Goal: Task Accomplishment & Management: Use online tool/utility

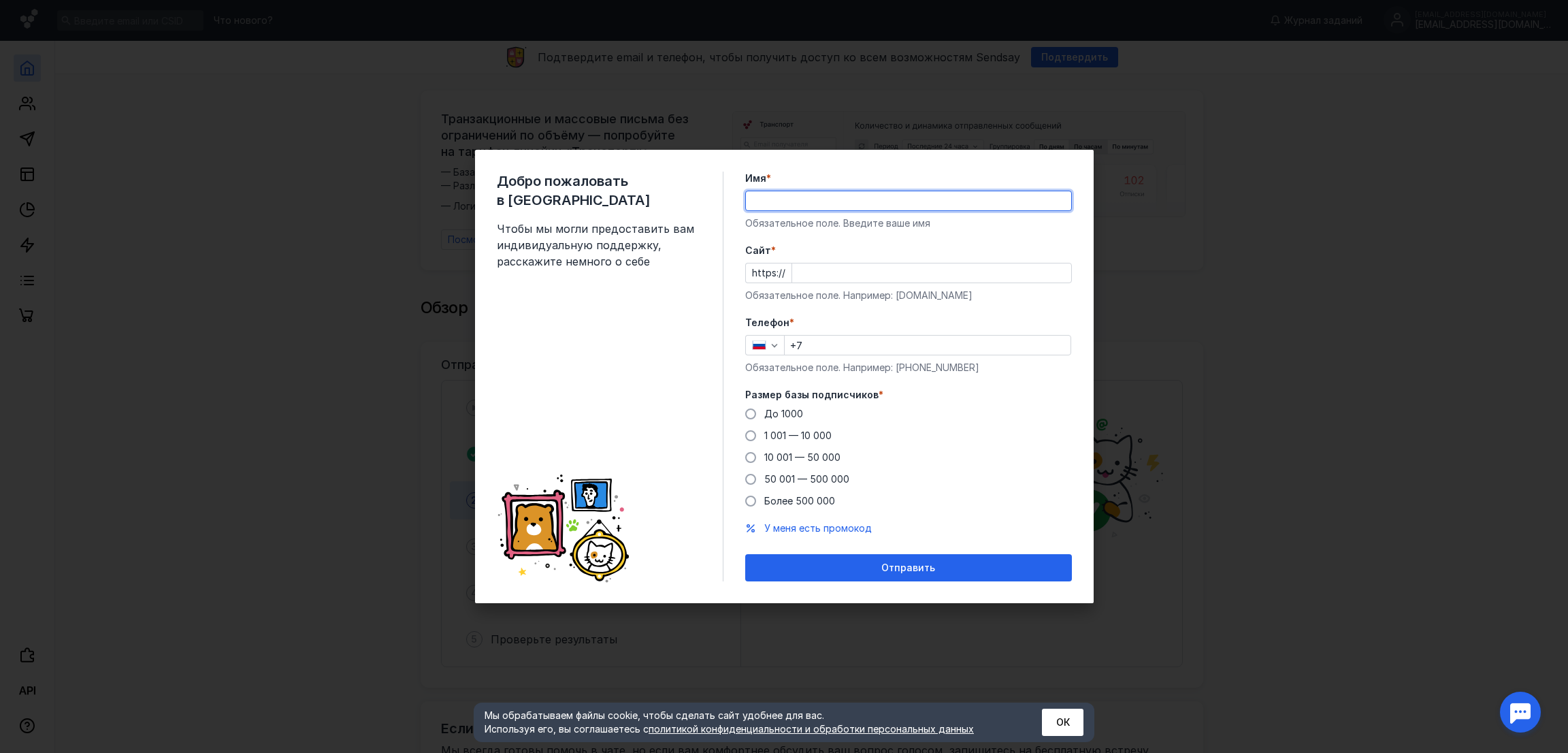
click at [807, 196] on input "Имя *" at bounding box center [909, 200] width 325 height 19
type input "[PERSON_NAME]"
drag, startPoint x: 778, startPoint y: 256, endPoint x: 808, endPoint y: 256, distance: 30.0
click at [799, 256] on label "Cайт *" at bounding box center [909, 250] width 327 height 13
click at [799, 264] on input "Cайт *" at bounding box center [932, 273] width 279 height 19
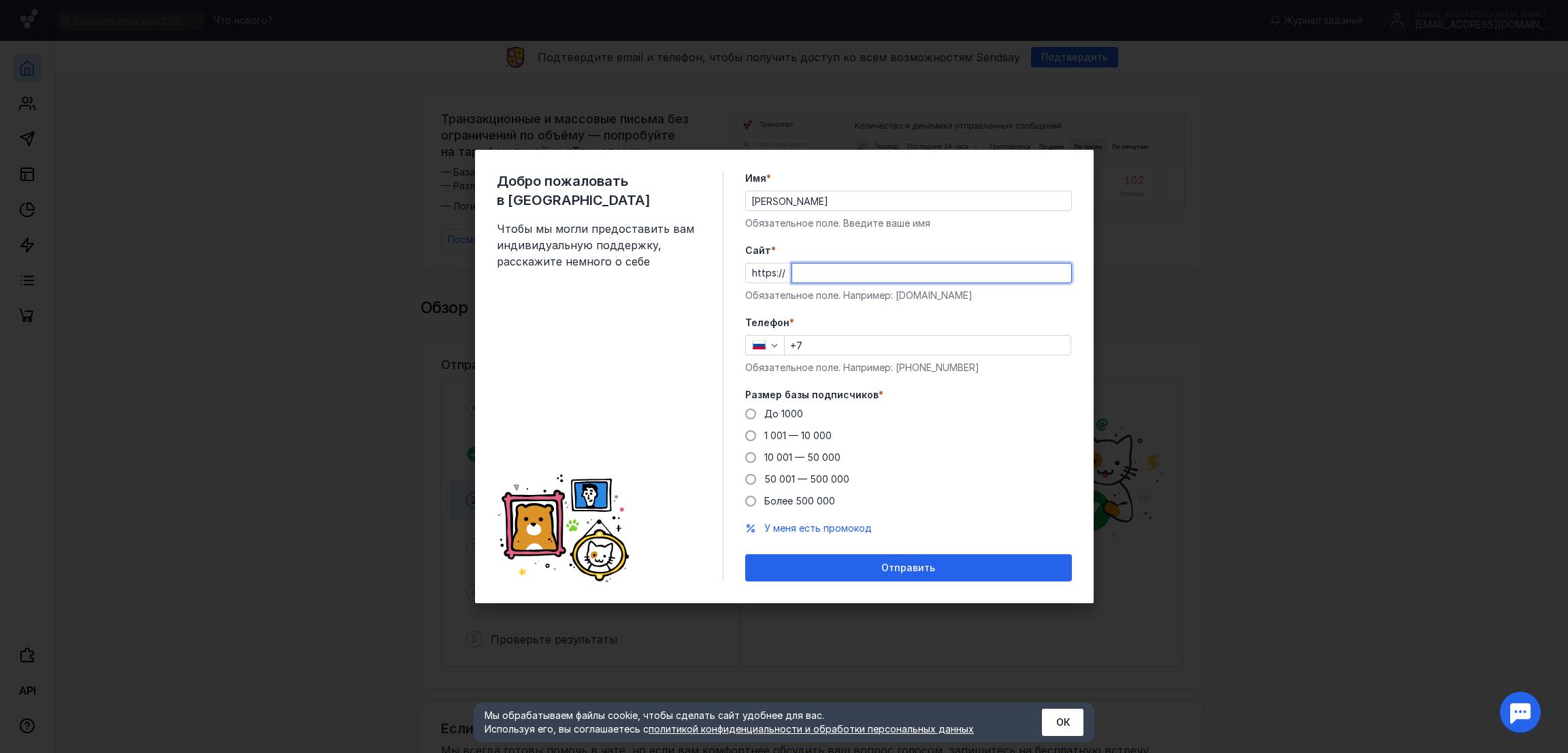
click at [743, 414] on div "Добро пожаловать в Sendsay Чтобы мы могли предоставить вам индивидуальную подде…" at bounding box center [785, 376] width 619 height 453
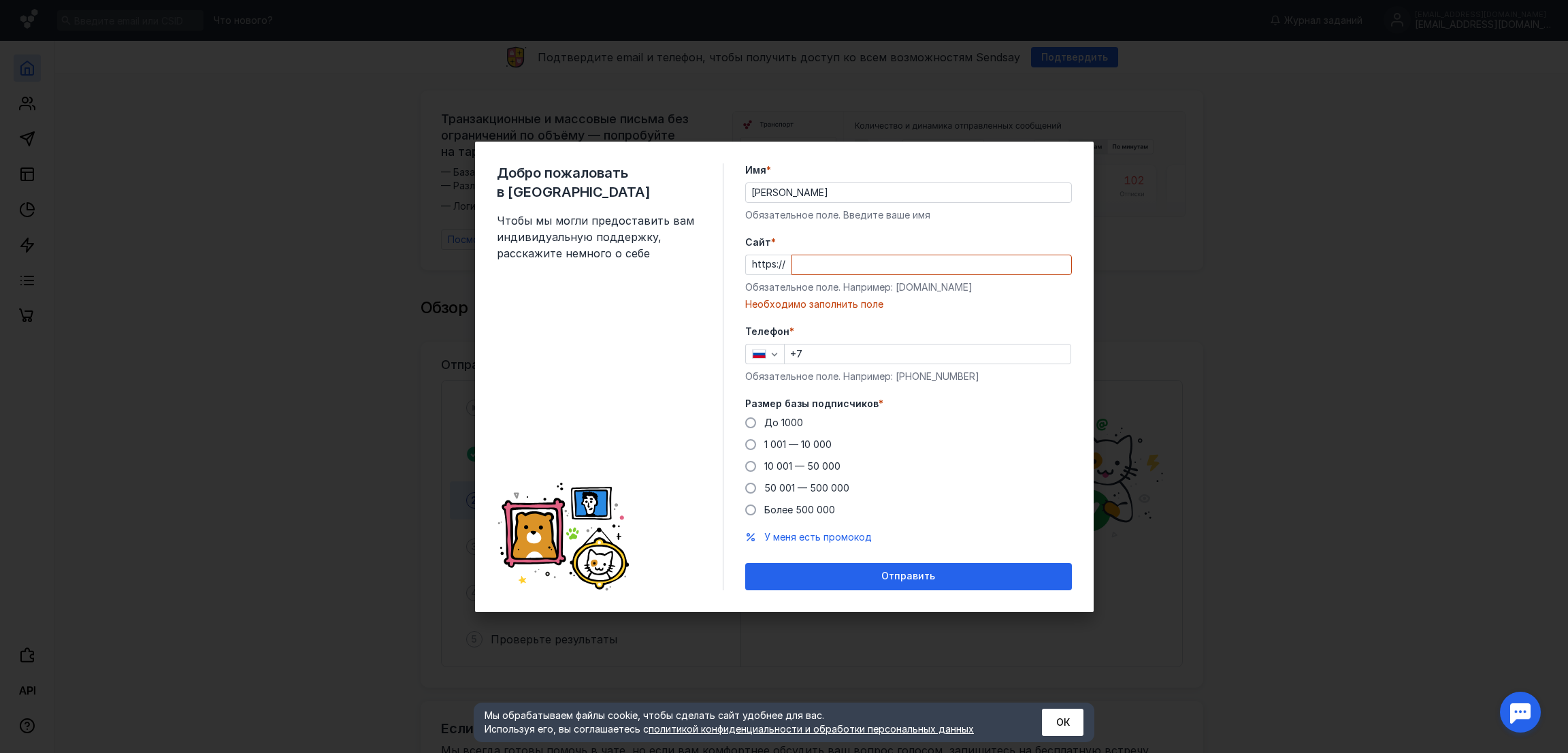
click at [818, 264] on input "Cайт *" at bounding box center [932, 264] width 279 height 19
click at [1238, 304] on div "Добро пожаловать в Sendsay Чтобы мы могли предоставить вам индивидуальную подде…" at bounding box center [784, 376] width 1568 height 753
click at [874, 580] on div "Отправить" at bounding box center [909, 575] width 313 height 12
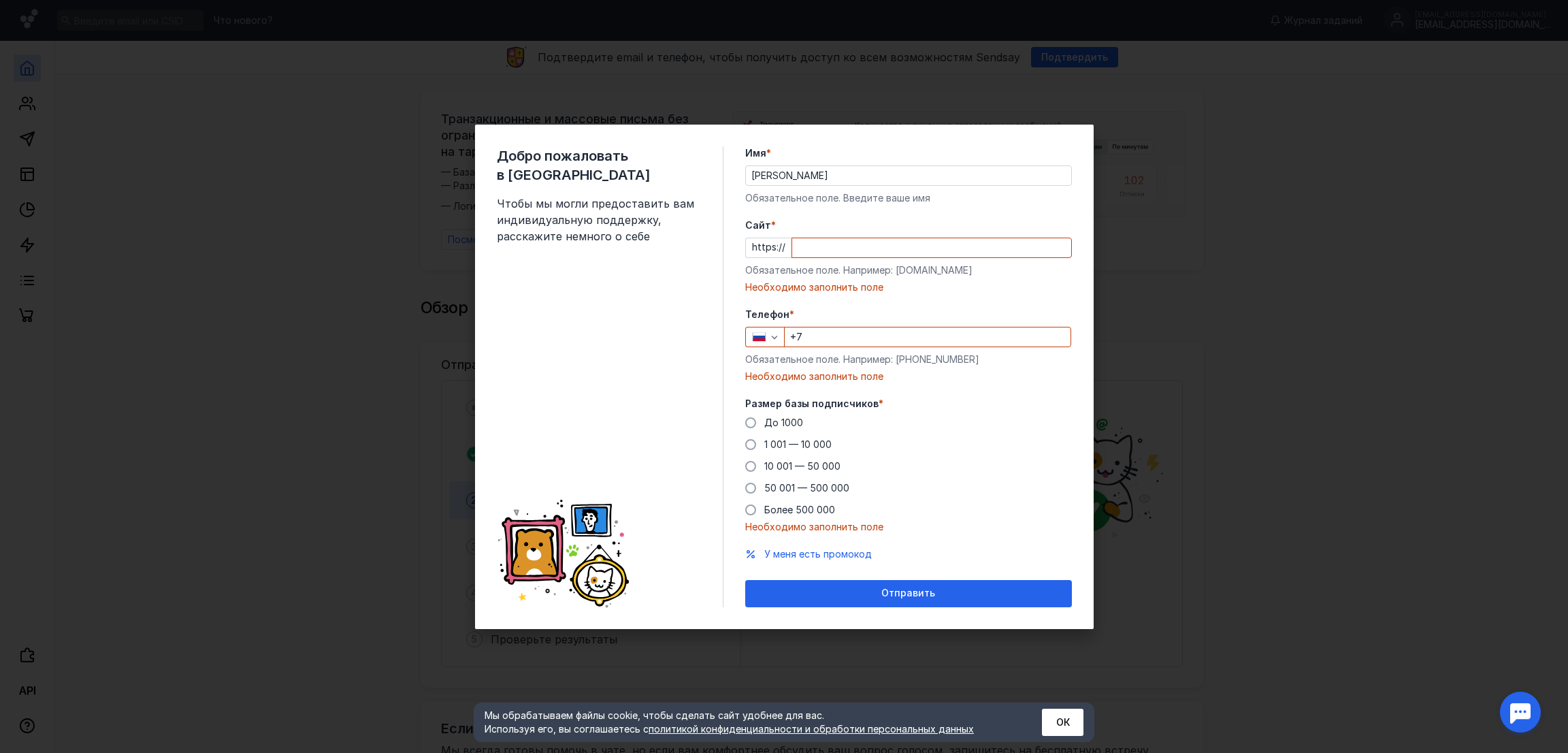
click at [1324, 263] on div "Добро пожаловать в Sendsay Чтобы мы могли предоставить вам индивидуальную подде…" at bounding box center [784, 376] width 1568 height 753
click at [907, 233] on div "Cайт * https:// Обязательное поле. Например: [DOMAIN_NAME] Необходимо заполнить…" at bounding box center [909, 257] width 327 height 76
click at [906, 239] on input "Cайт *" at bounding box center [932, 248] width 279 height 19
click at [818, 176] on input "[PERSON_NAME]" at bounding box center [909, 175] width 325 height 19
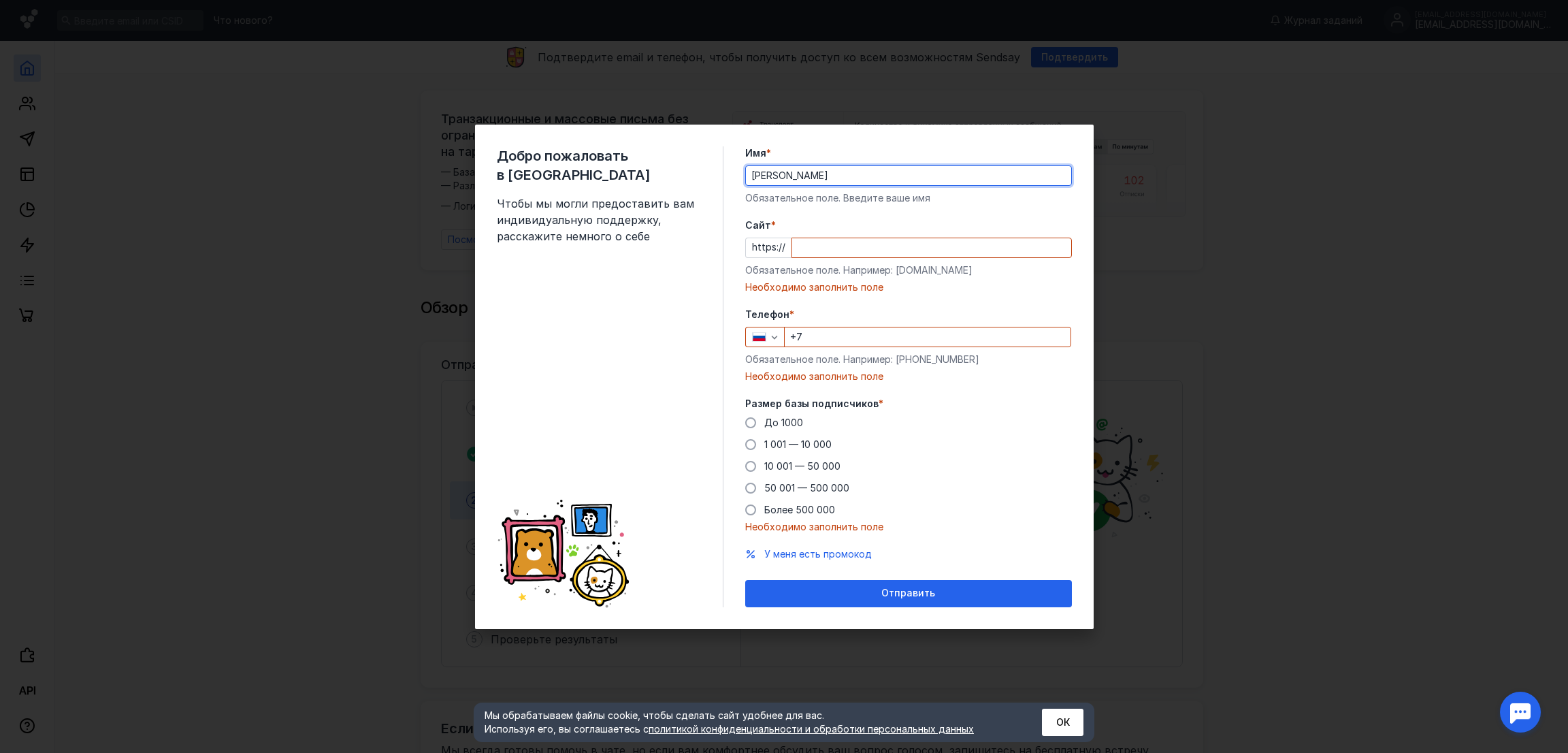
click at [811, 231] on div "Cайт * https:// Обязательное поле. Например: [DOMAIN_NAME] Необходимо заполнить…" at bounding box center [909, 257] width 327 height 76
click at [763, 228] on span "Cайт" at bounding box center [758, 225] width 26 height 13
click at [793, 238] on input "Cайт *" at bounding box center [932, 248] width 279 height 19
drag, startPoint x: 901, startPoint y: 269, endPoint x: 966, endPoint y: 278, distance: 65.6
click at [966, 278] on div "Cайт * https:// Обязательное поле. Например: [DOMAIN_NAME] Необходимо заполнить…" at bounding box center [909, 257] width 327 height 76
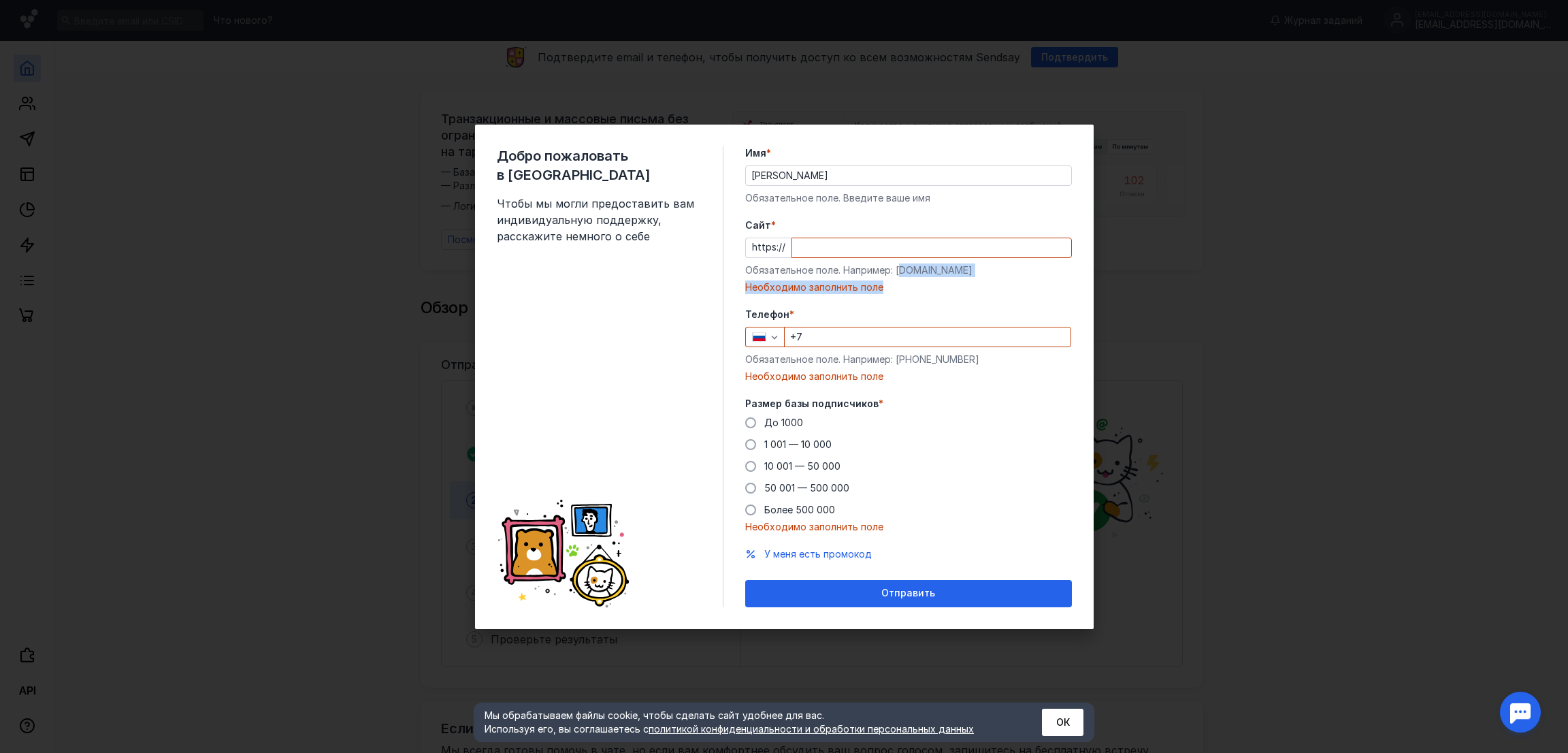
click at [946, 272] on div "Обязательное поле. Например: [DOMAIN_NAME]" at bounding box center [909, 270] width 327 height 13
drag, startPoint x: 898, startPoint y: 268, endPoint x: 968, endPoint y: 250, distance: 72.3
click at [966, 272] on div "Обязательное поле. Например: [DOMAIN_NAME]" at bounding box center [909, 270] width 327 height 13
copy div "[DOMAIN_NAME]"
click at [853, 254] on input "Cайт *" at bounding box center [932, 248] width 279 height 19
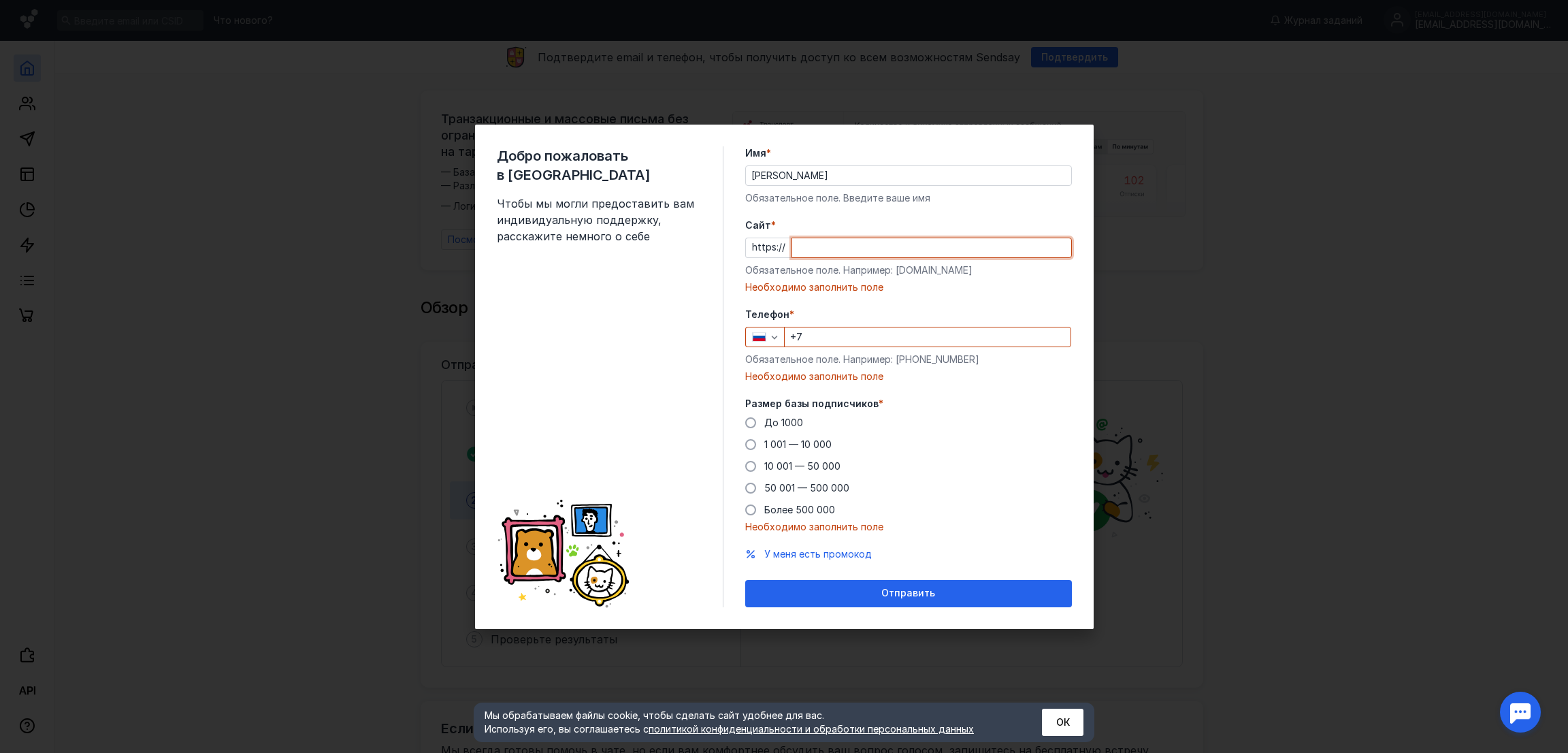
paste input "[DOMAIN_NAME]"
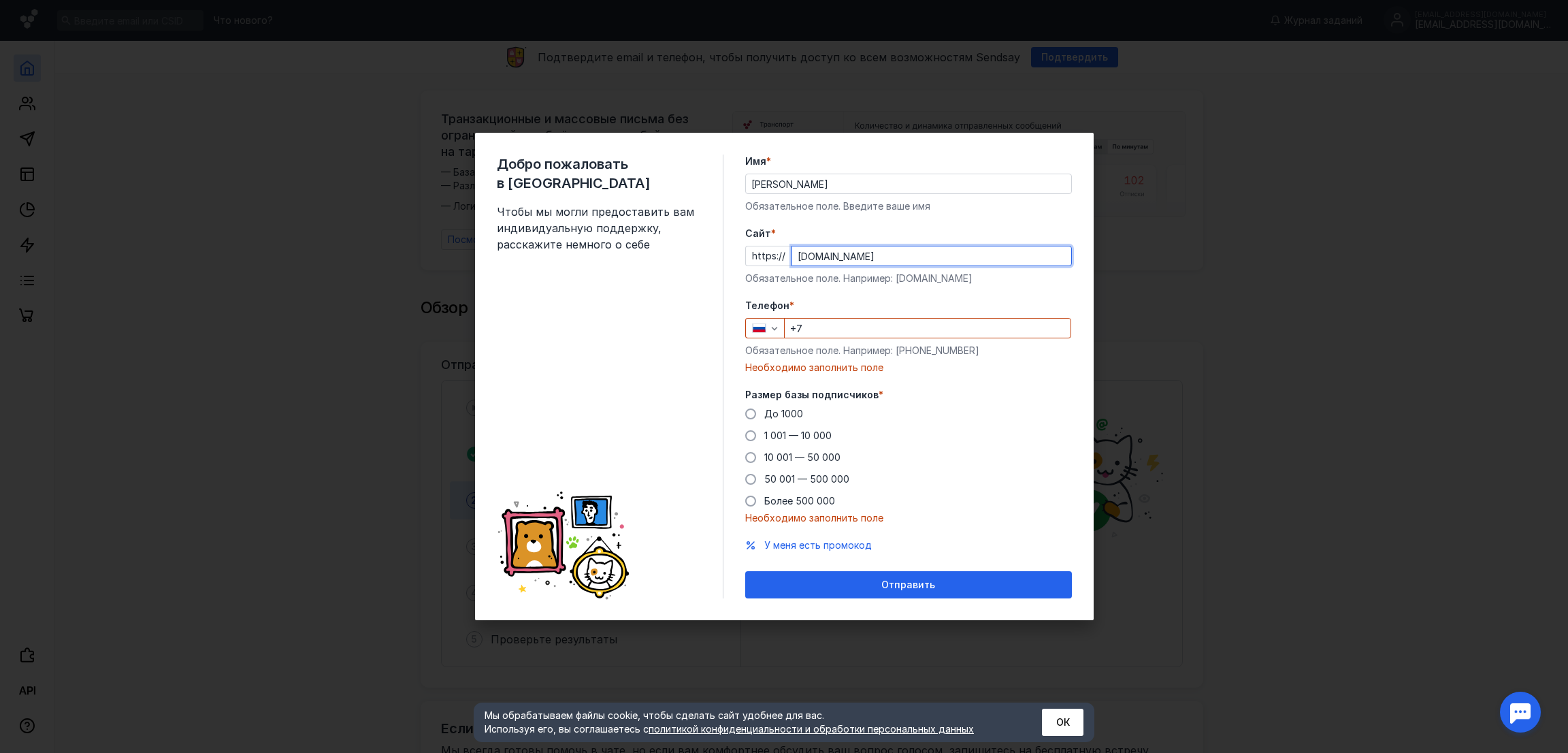
type input "[DOMAIN_NAME]"
click at [809, 332] on input "+7" at bounding box center [928, 328] width 286 height 19
type input "[PHONE_NUMBER]"
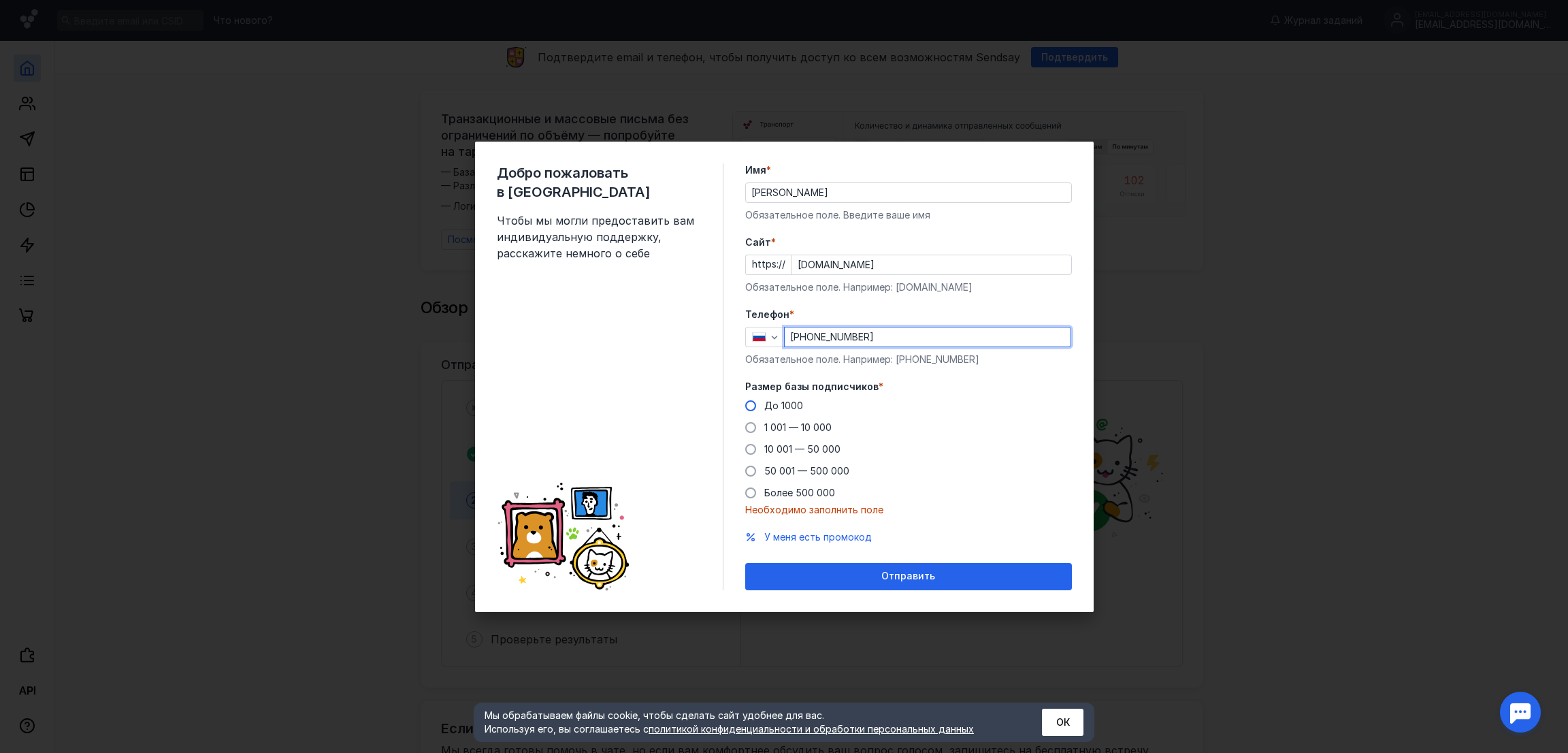
click at [751, 399] on label "До 1000" at bounding box center [774, 405] width 58 height 13
click at [0, 0] on input "До 1000" at bounding box center [0, 0] width 0 height 0
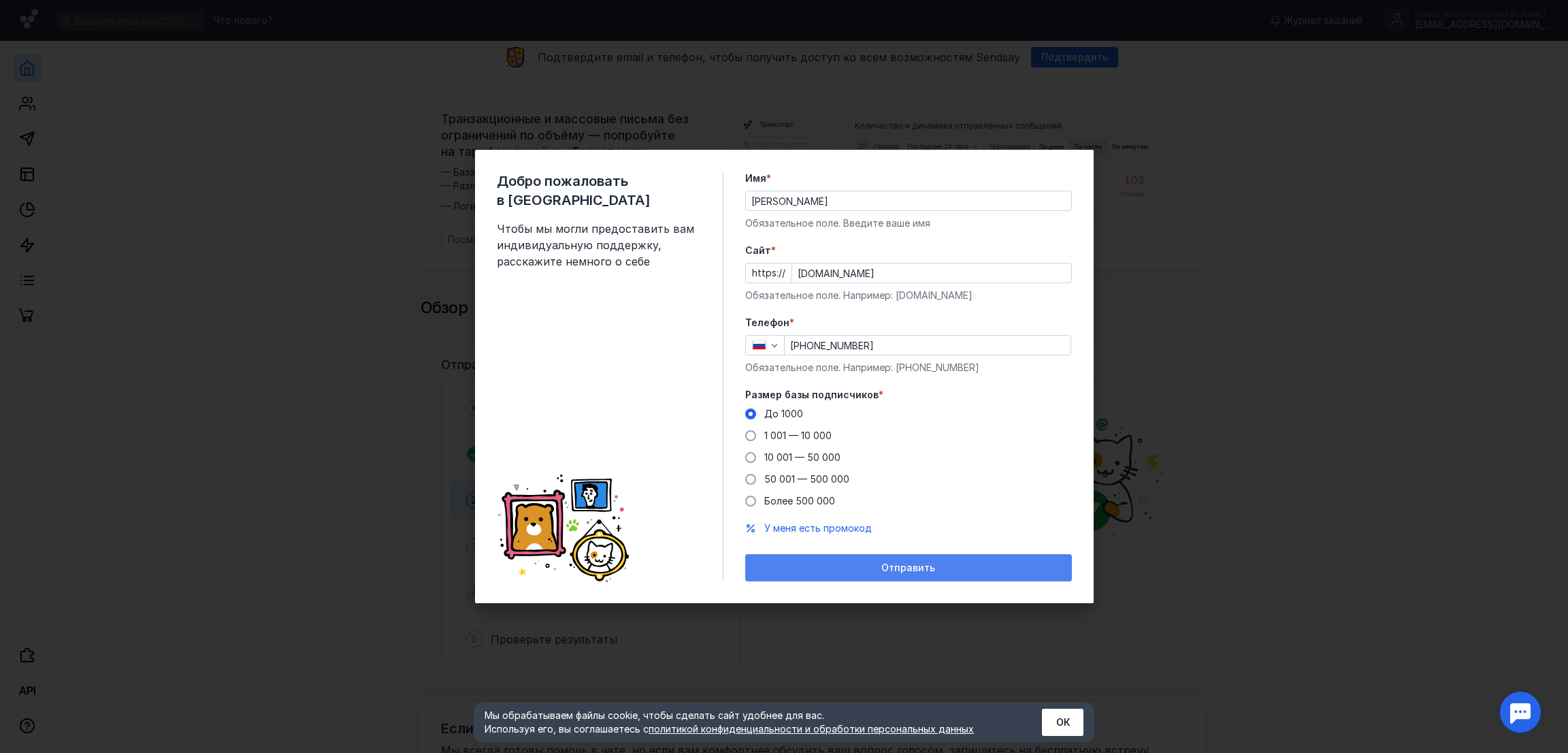
click at [906, 562] on span "Отправить" at bounding box center [908, 568] width 54 height 12
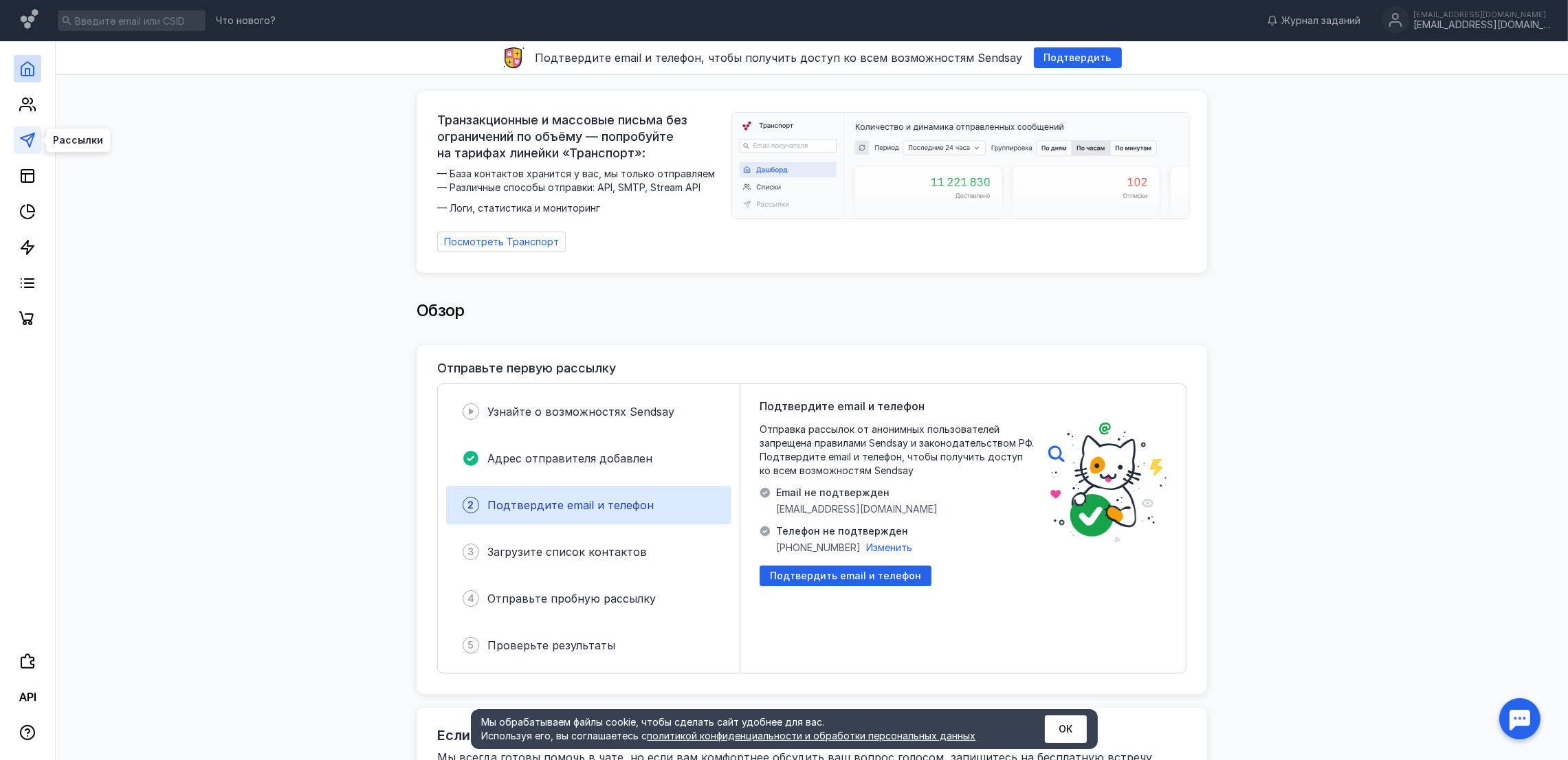
click at [23, 139] on polygon at bounding box center [27, 139] width 14 height 14
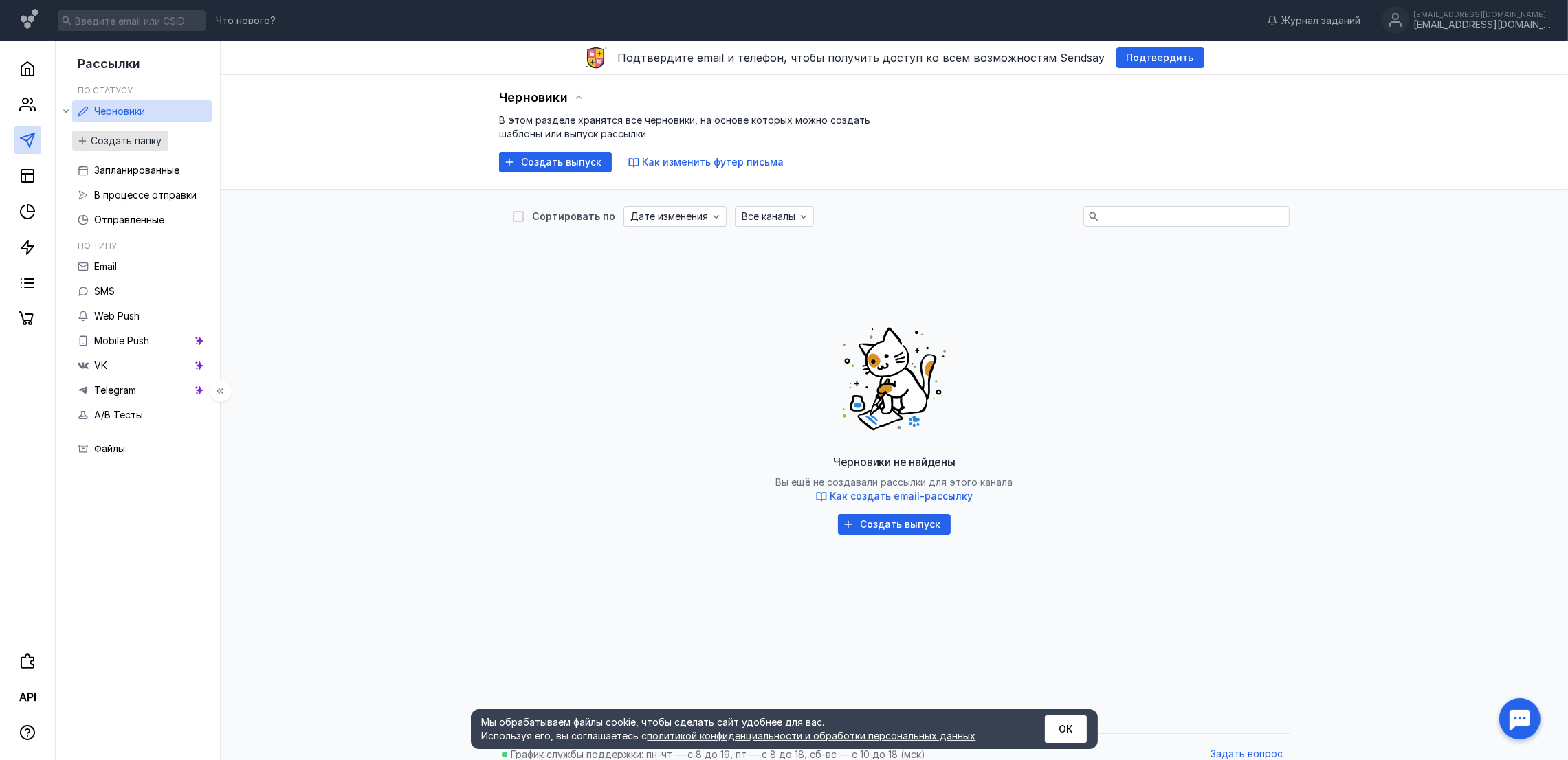
click at [110, 147] on span "Создать папку" at bounding box center [126, 141] width 71 height 12
click at [555, 161] on span "Создать выпуск" at bounding box center [560, 163] width 81 height 12
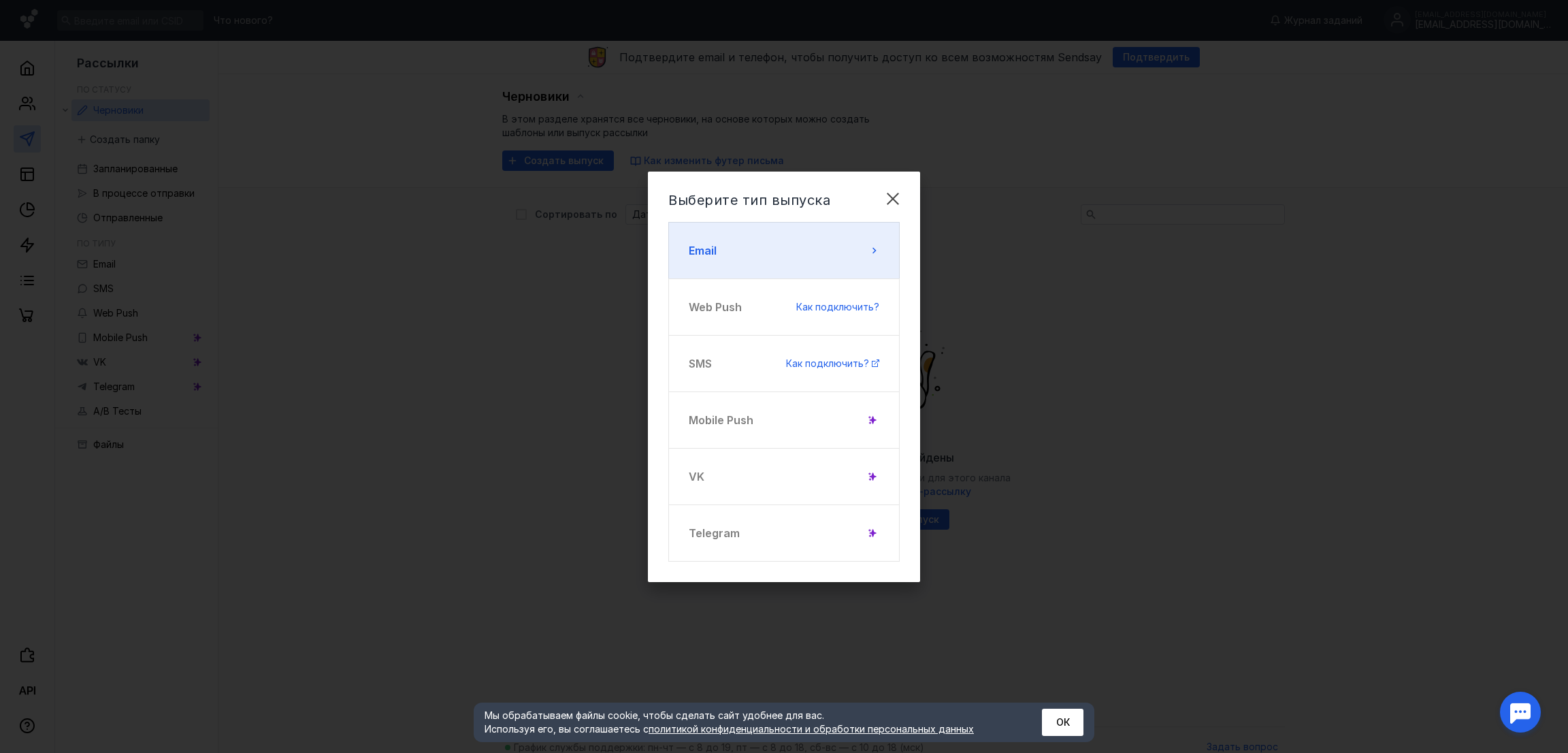
click at [763, 275] on button "Email" at bounding box center [784, 250] width 231 height 57
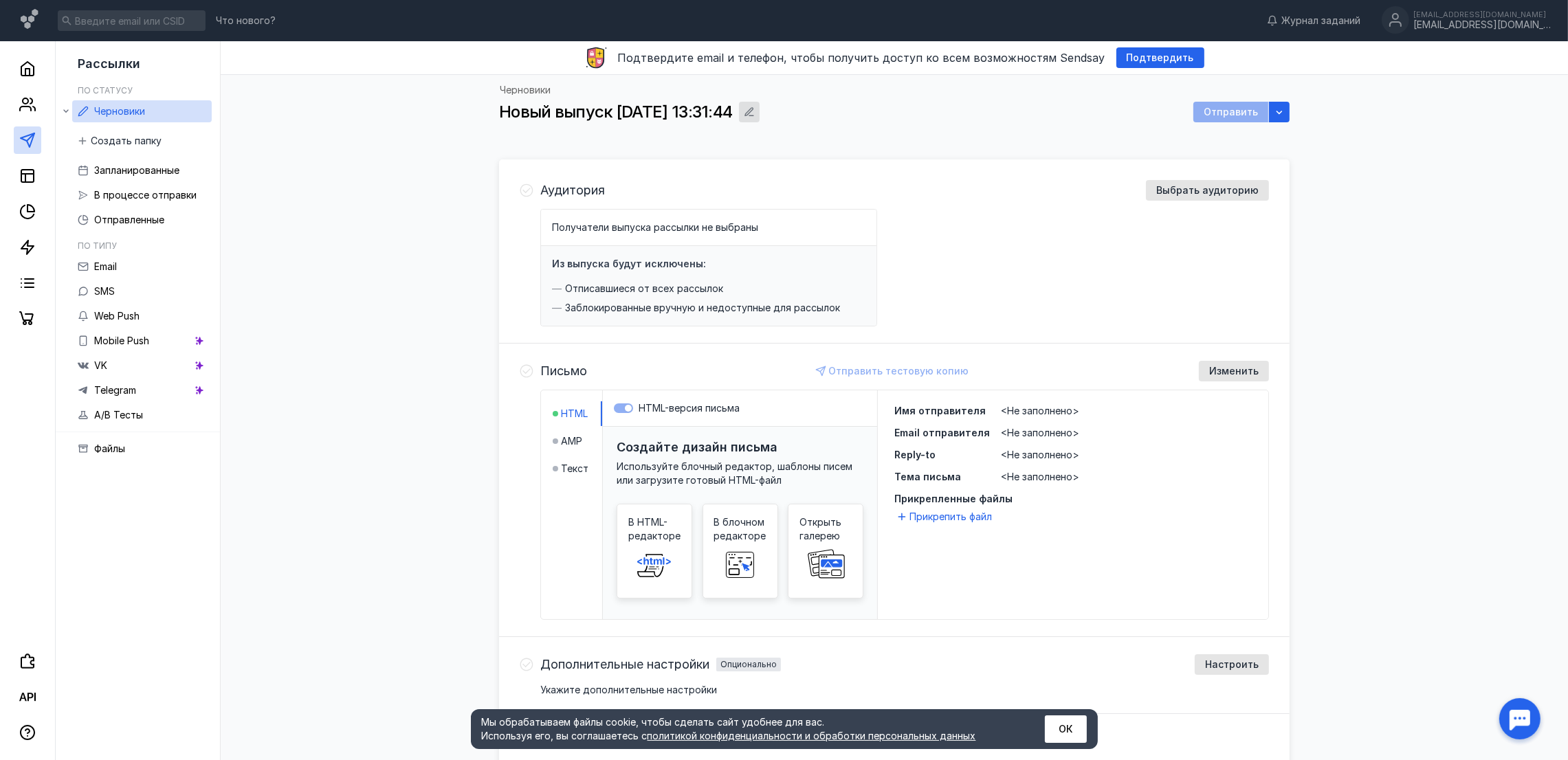
drag, startPoint x: 631, startPoint y: 110, endPoint x: 778, endPoint y: 112, distance: 147.0
click at [778, 112] on div "Новый выпуск [DATE] 13:31:44 Отправить" at bounding box center [894, 112] width 790 height 21
click at [756, 112] on div "button" at bounding box center [749, 112] width 14 height 14
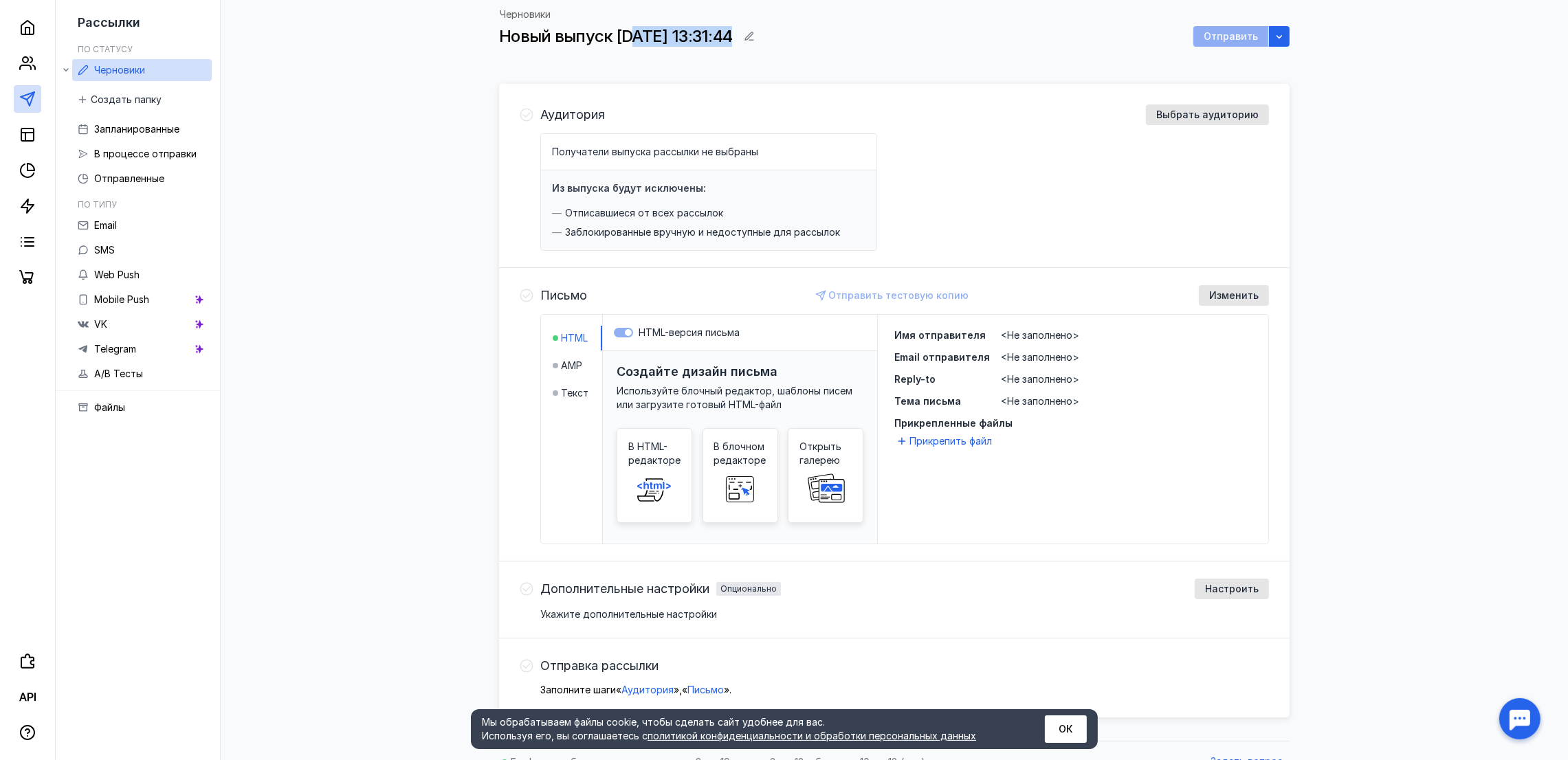
scroll to position [95, 0]
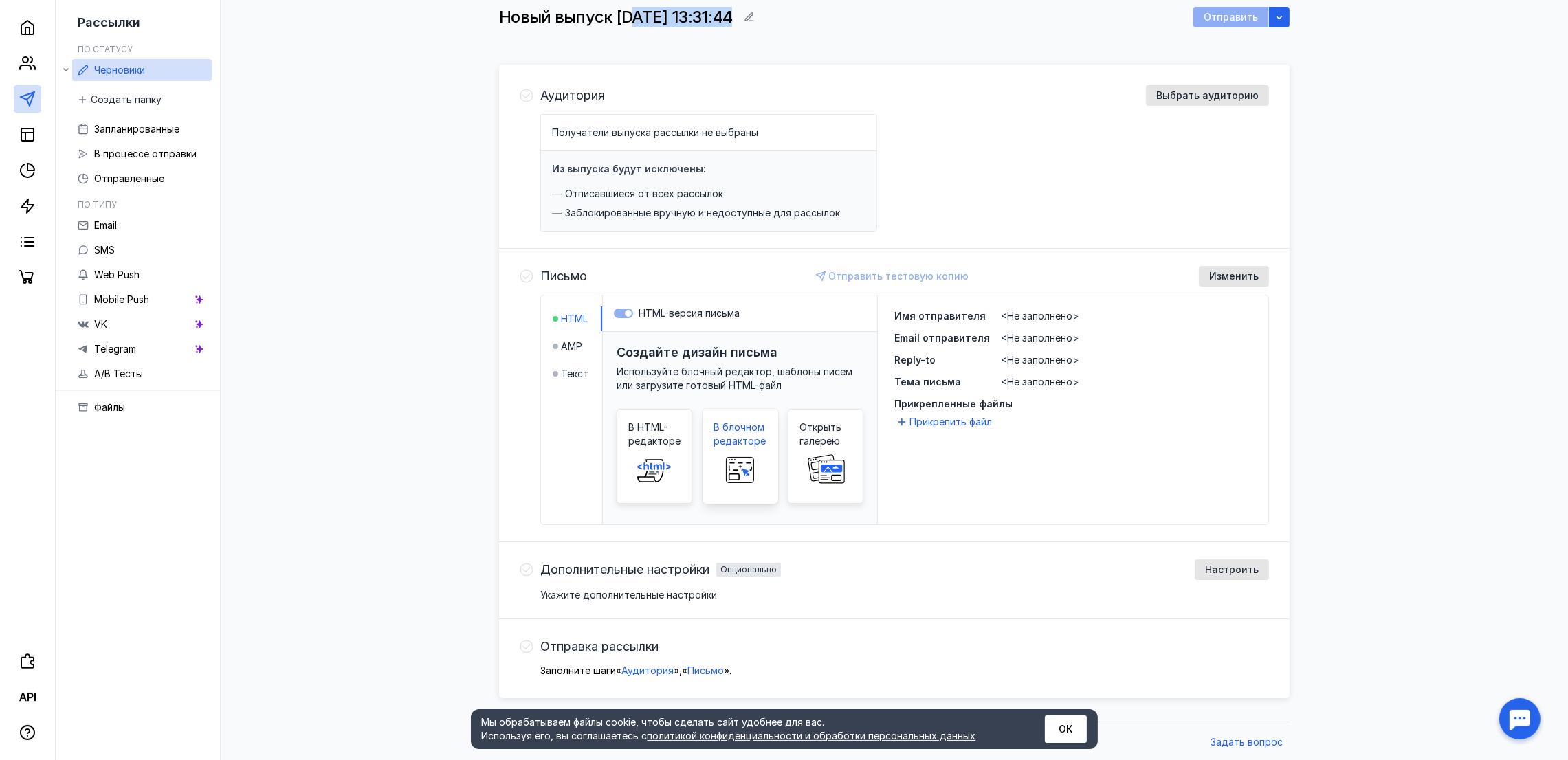
click at [738, 440] on span "В блочном редакторе" at bounding box center [741, 434] width 53 height 27
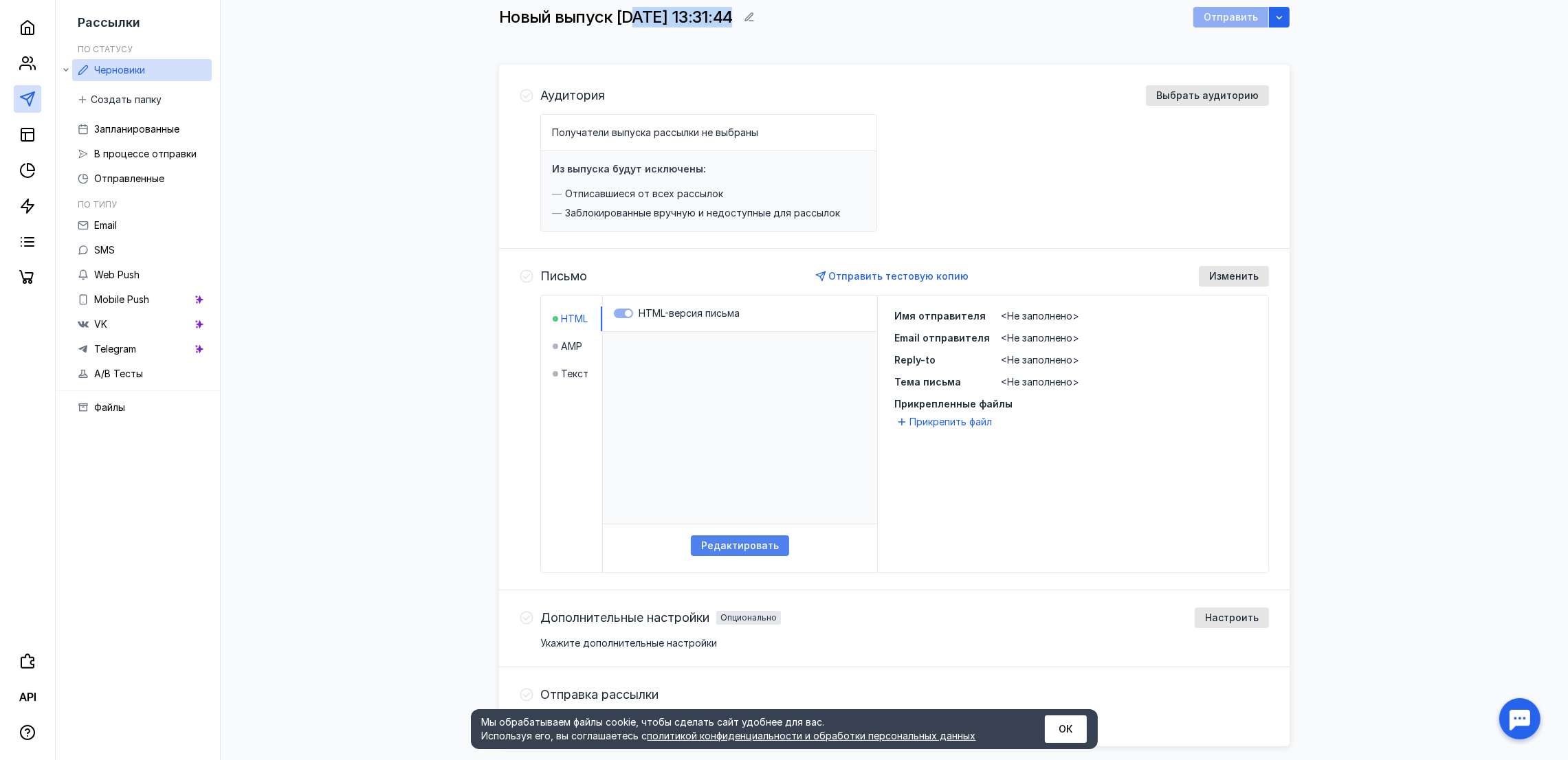
click at [758, 545] on span "Редактировать" at bounding box center [739, 546] width 77 height 12
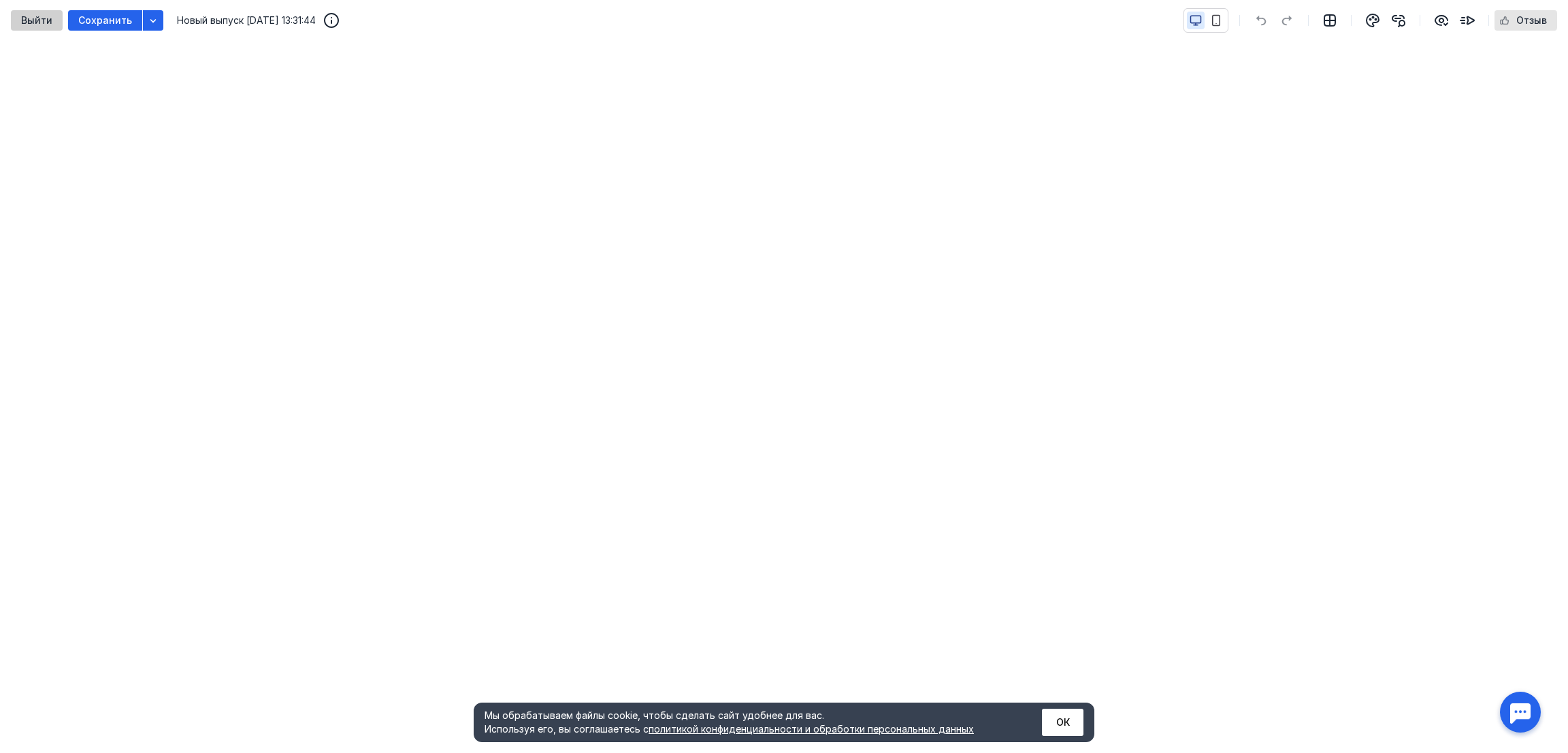
click at [25, 27] on div "Выйти" at bounding box center [37, 21] width 52 height 21
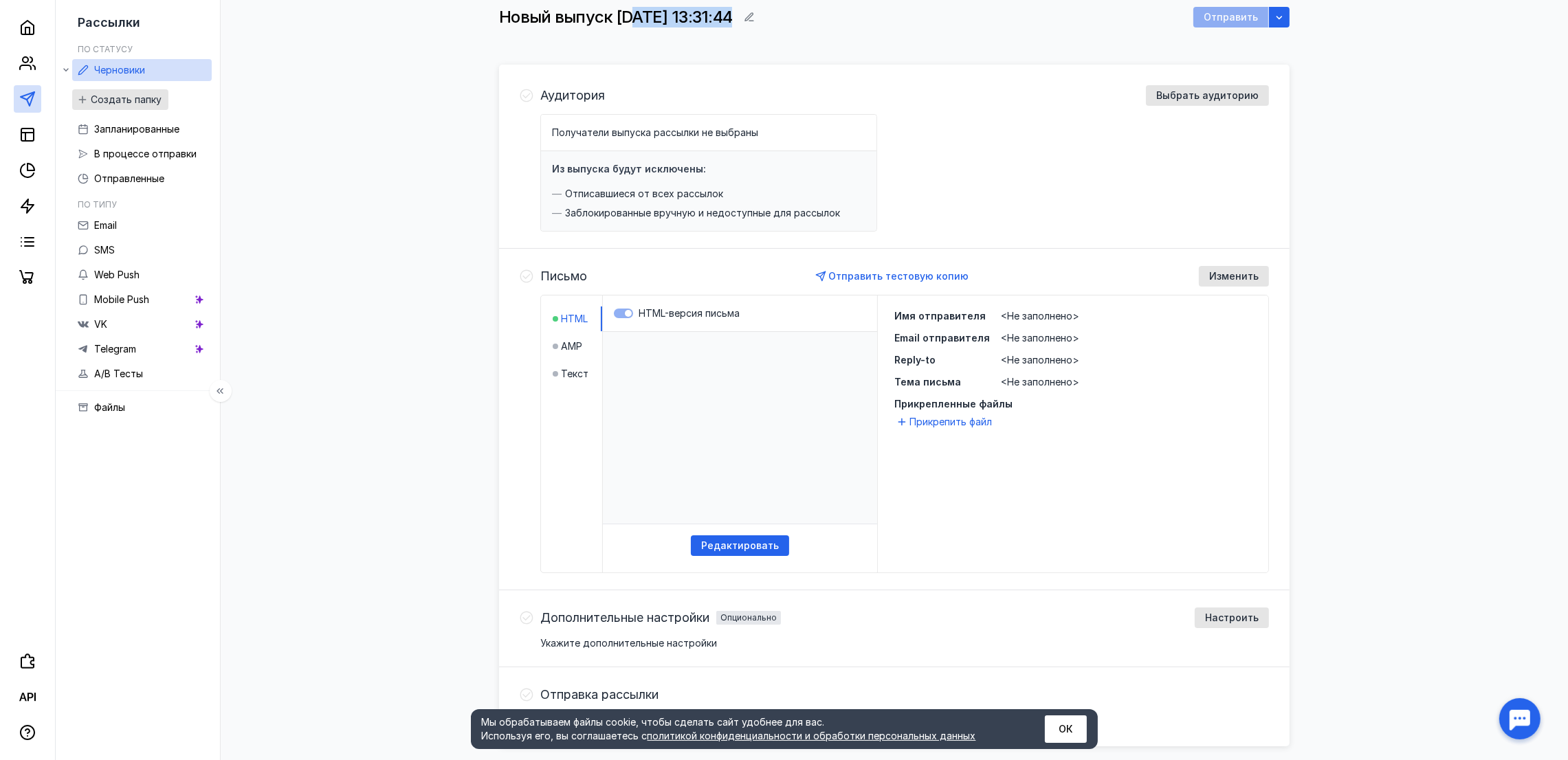
click at [137, 92] on div "Создать папку" at bounding box center [120, 100] width 96 height 21
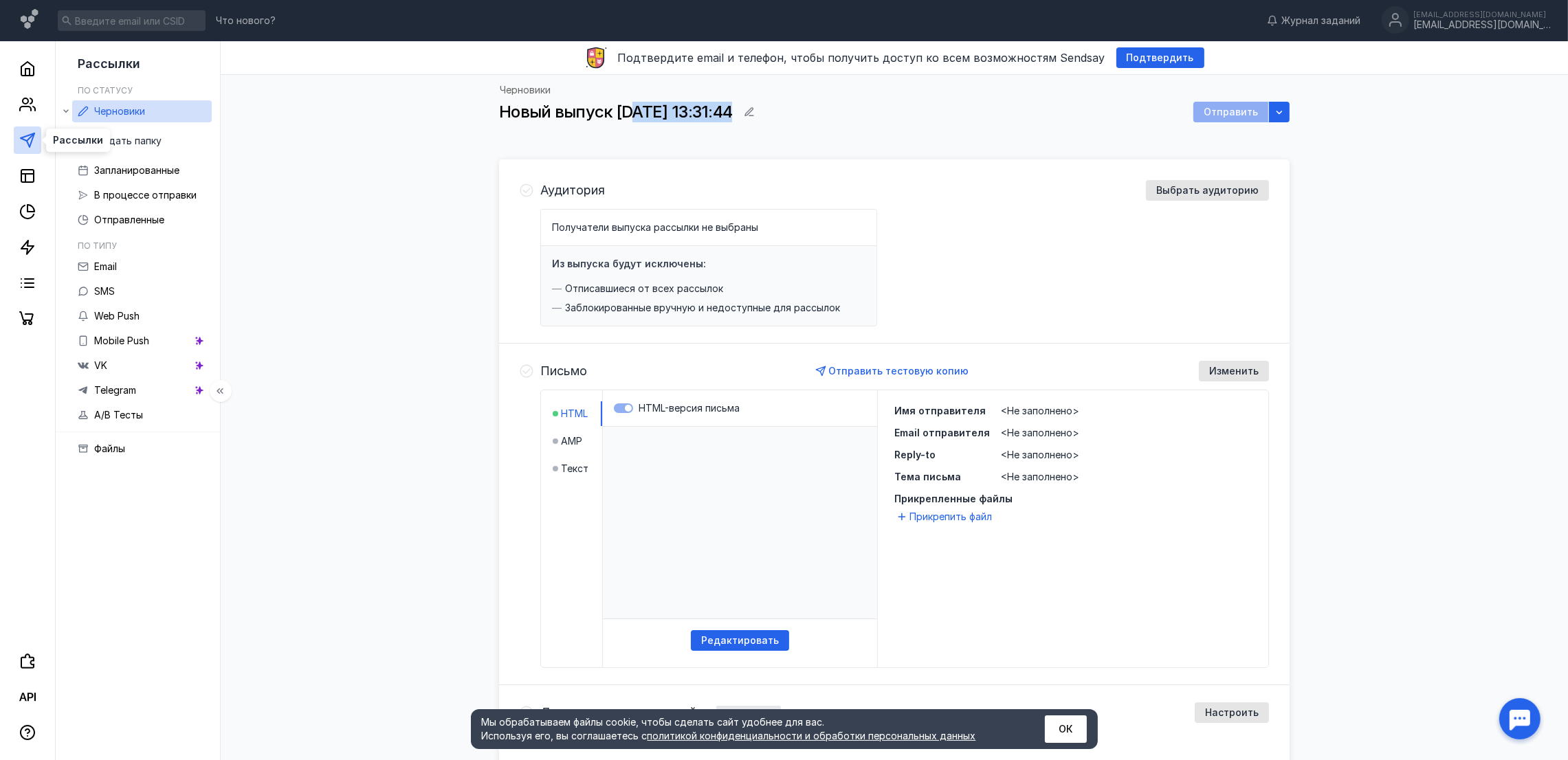
click at [26, 133] on icon at bounding box center [27, 140] width 17 height 17
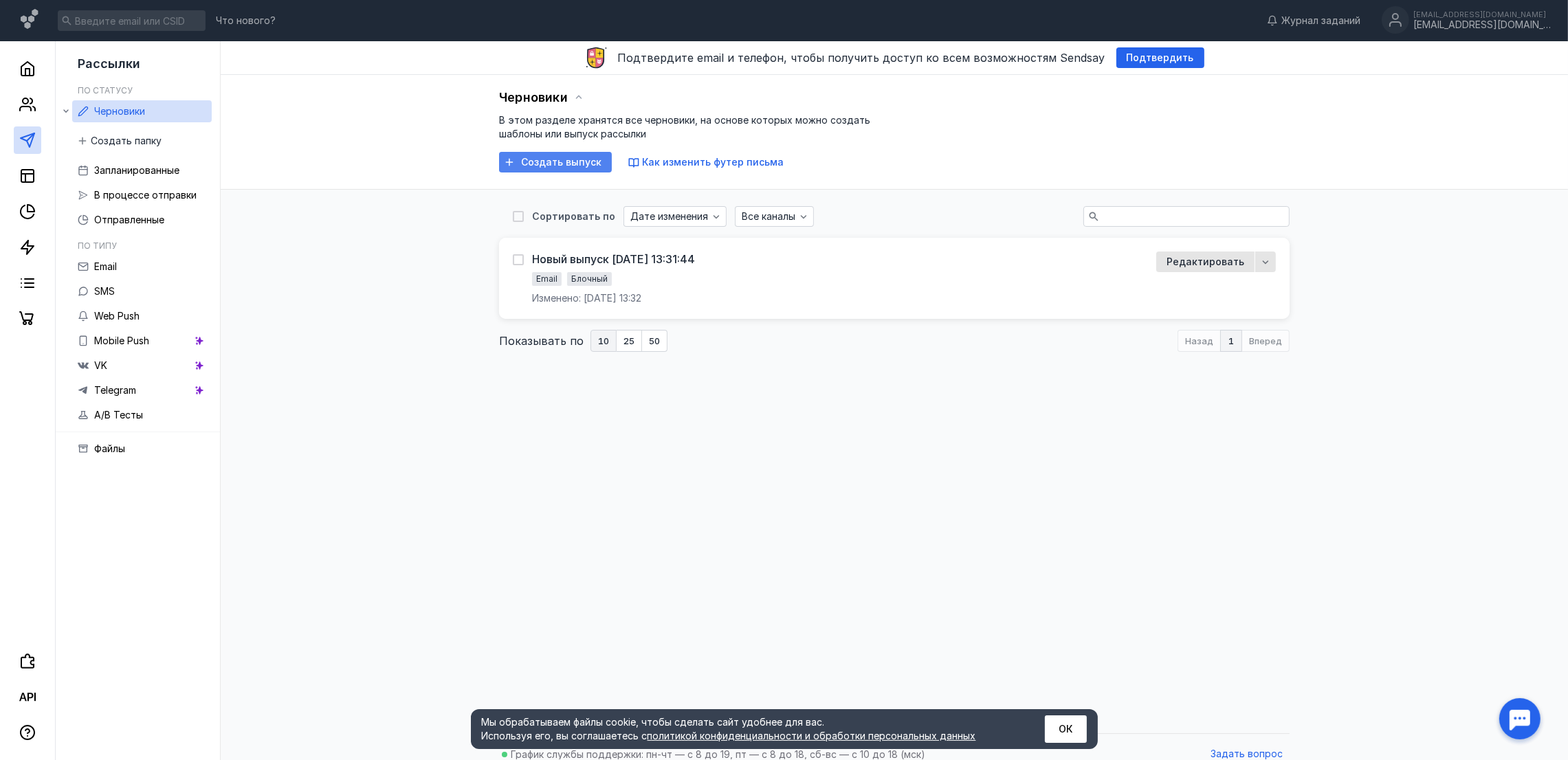
click at [550, 162] on span "Создать выпуск" at bounding box center [560, 163] width 81 height 12
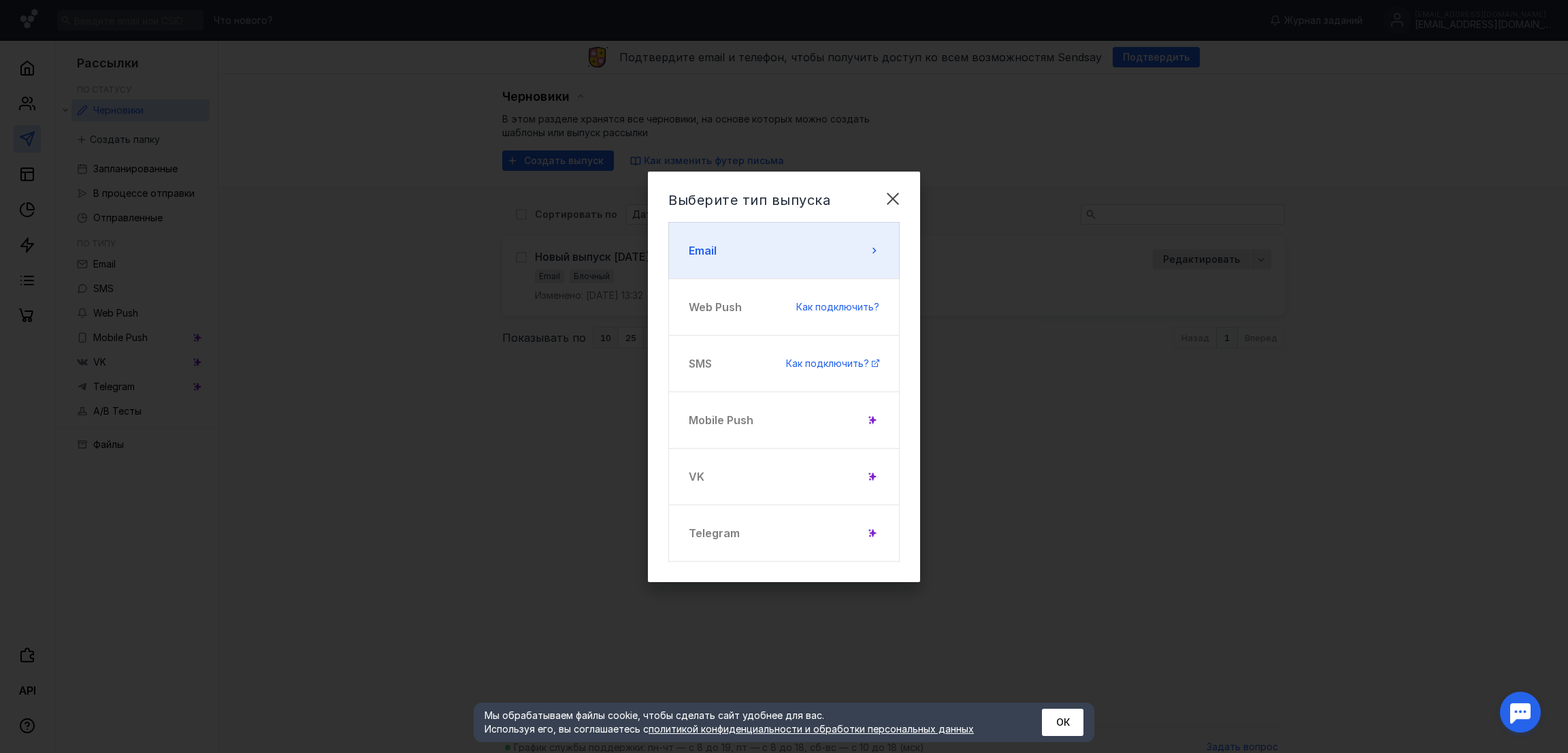
click at [765, 249] on button "Email" at bounding box center [784, 250] width 231 height 57
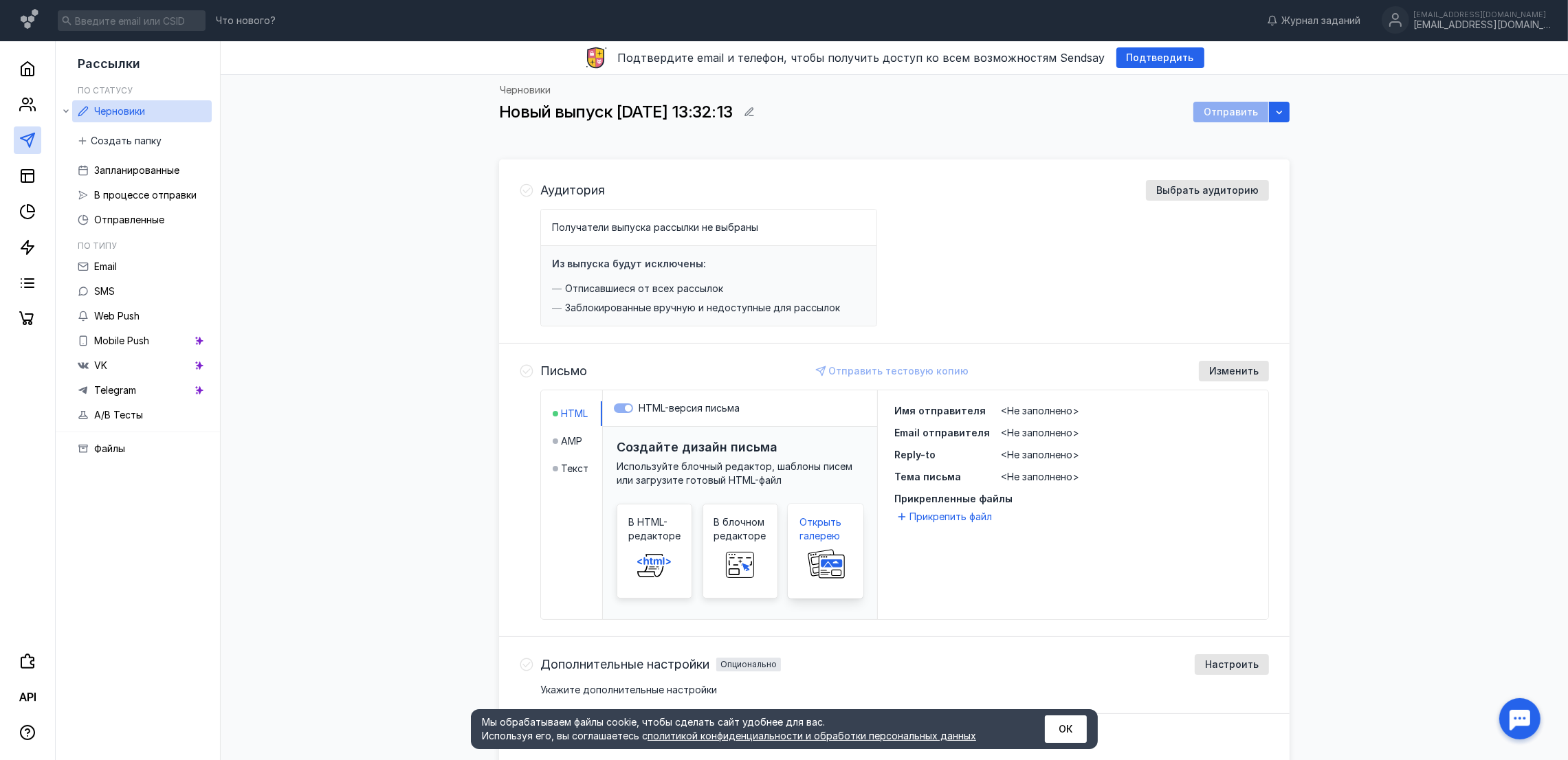
click at [829, 550] on rect at bounding box center [822, 562] width 29 height 27
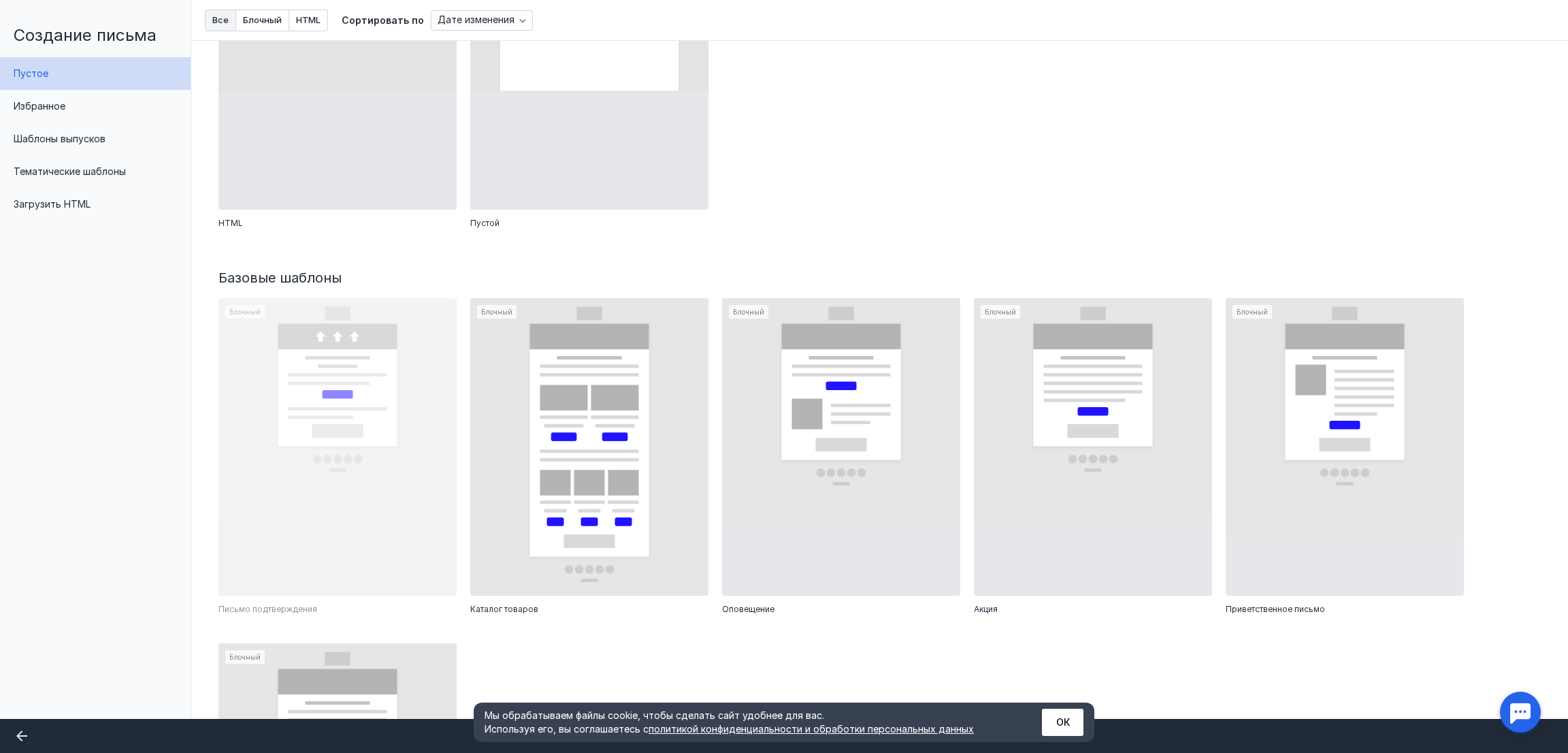
scroll to position [204, 0]
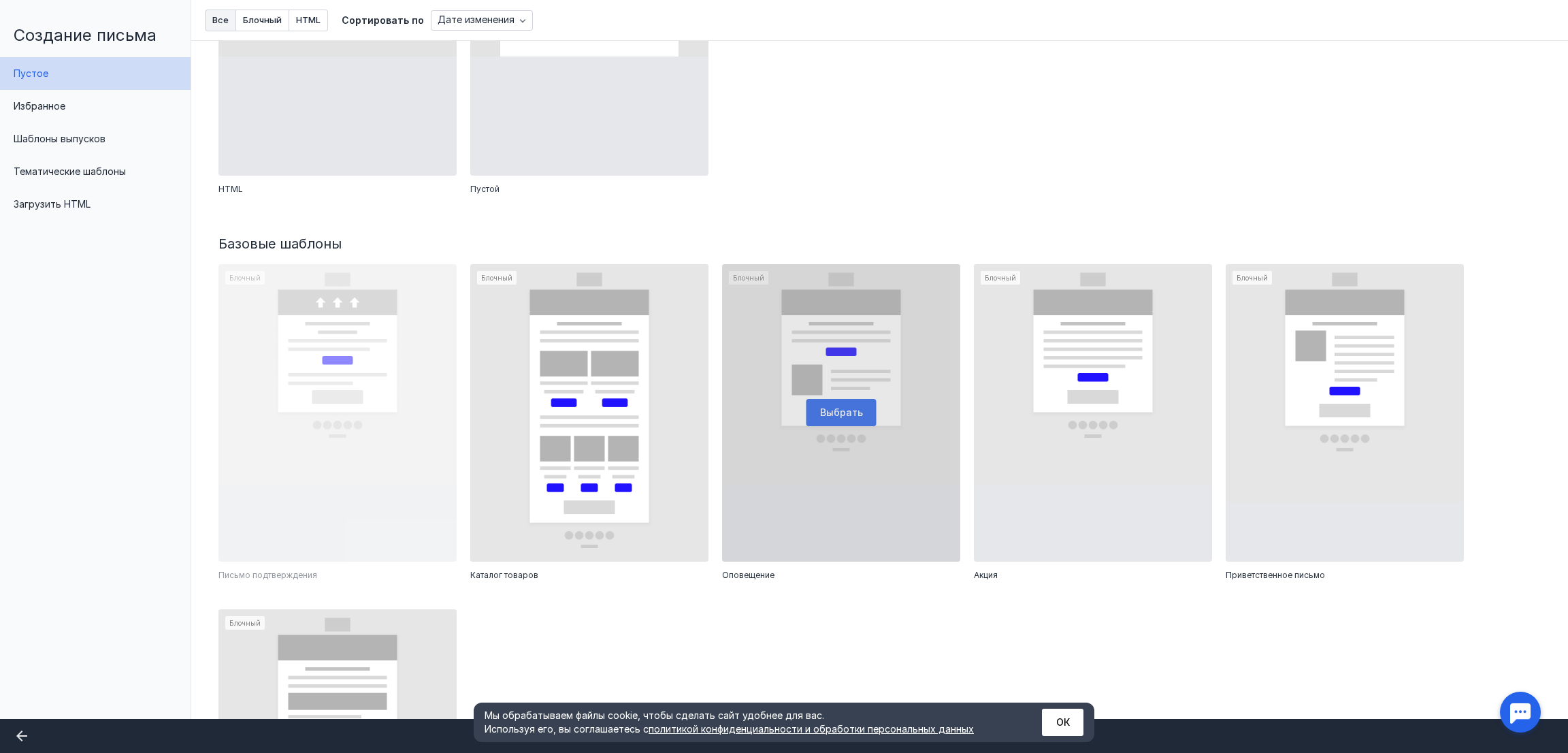
click at [836, 416] on div at bounding box center [842, 414] width 238 height 298
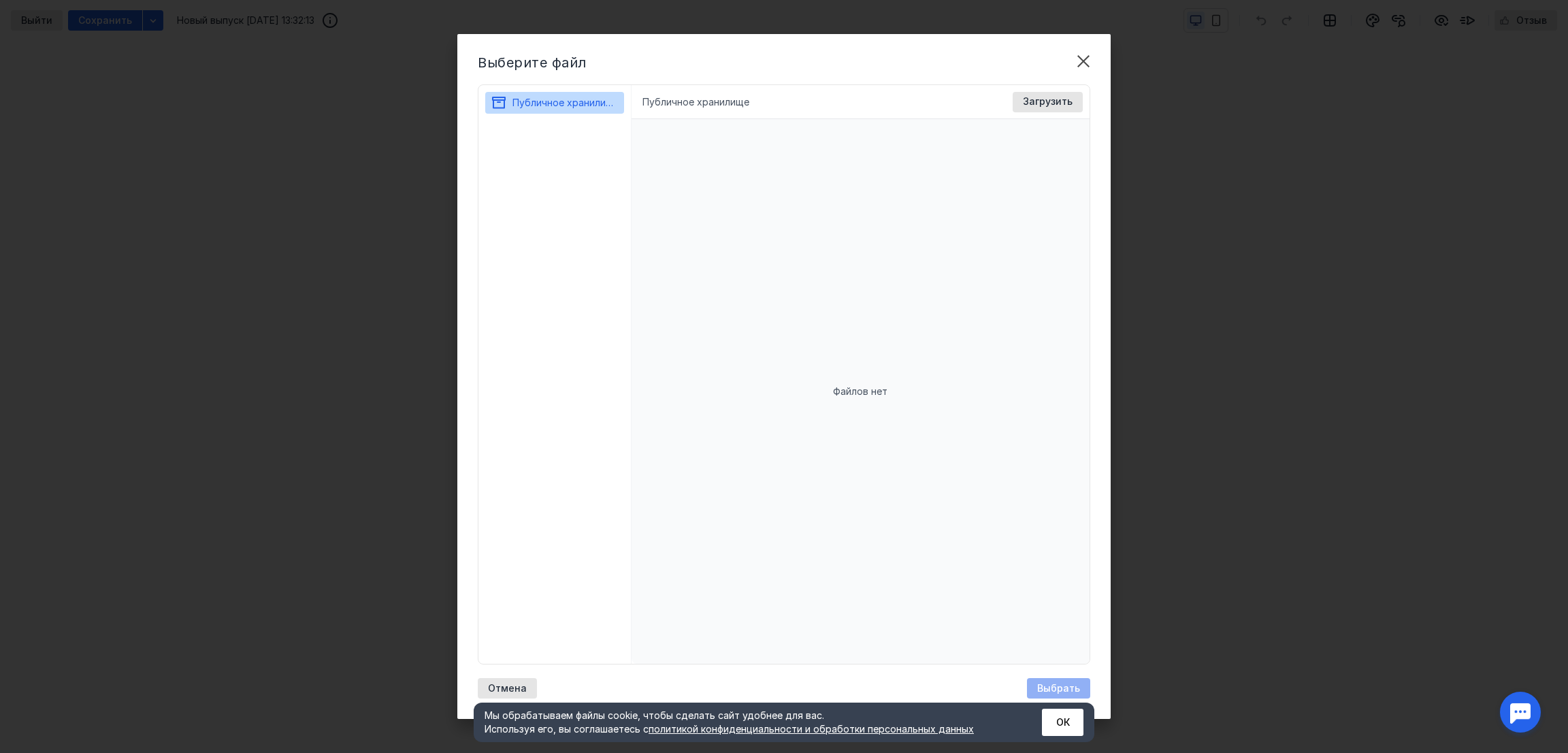
click at [876, 382] on div "Файлов нет" at bounding box center [861, 391] width 459 height 545
click at [1054, 96] on div "Загрузить" at bounding box center [1048, 102] width 70 height 21
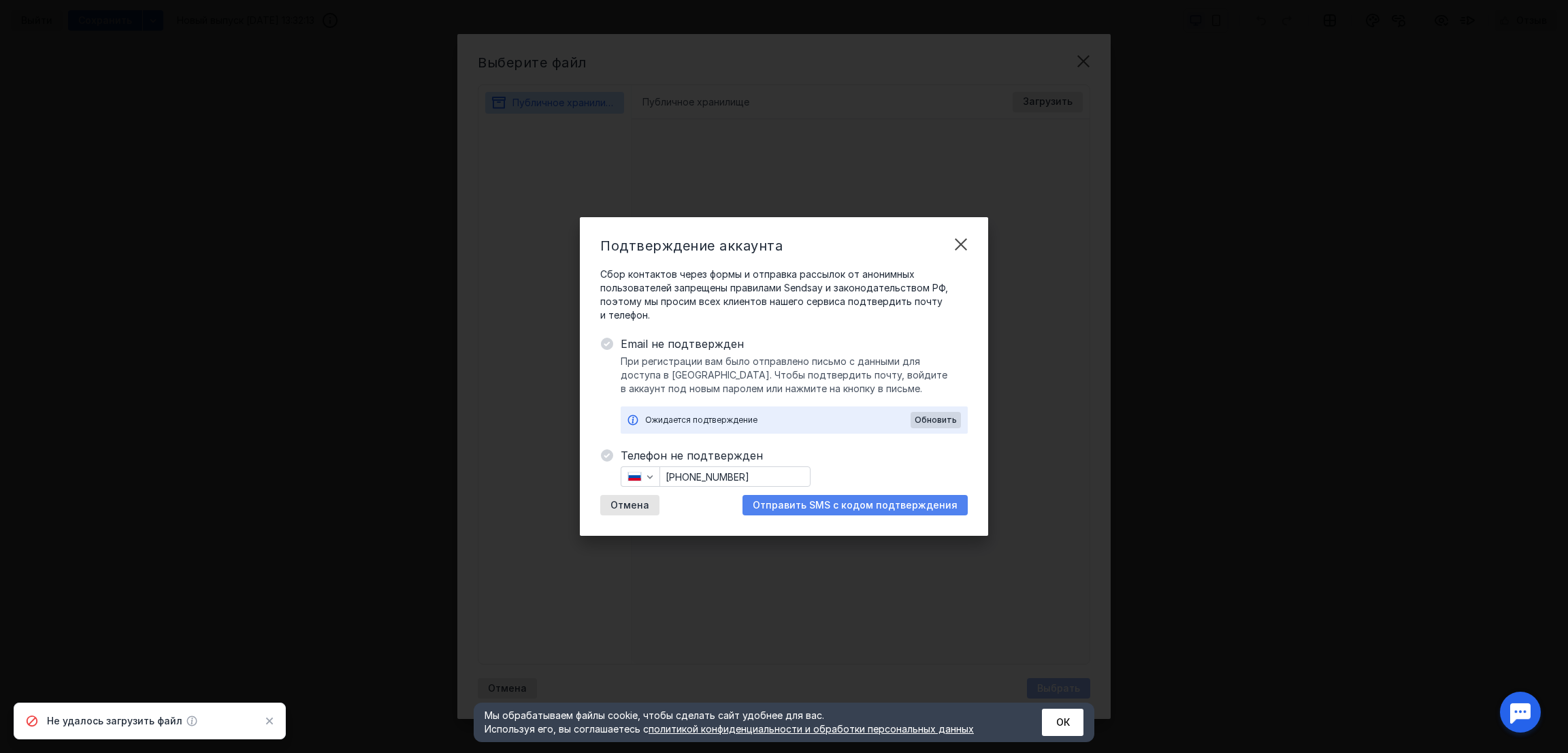
click at [843, 503] on span "Отправить SMS с кодом подтверждения" at bounding box center [856, 505] width 205 height 12
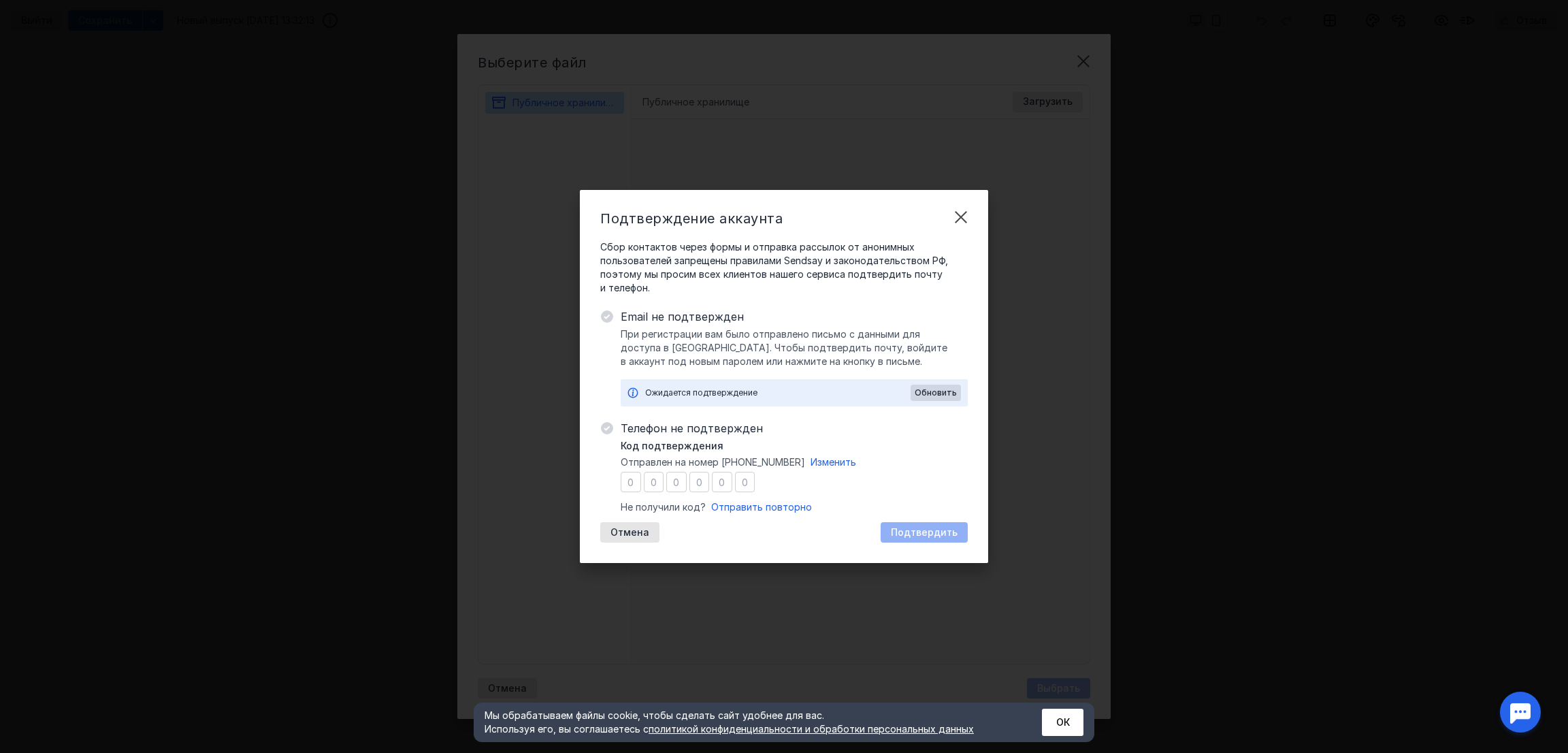
click at [628, 482] on input "number" at bounding box center [631, 481] width 21 height 21
type input "5"
type input "4"
type input "0"
type input "3"
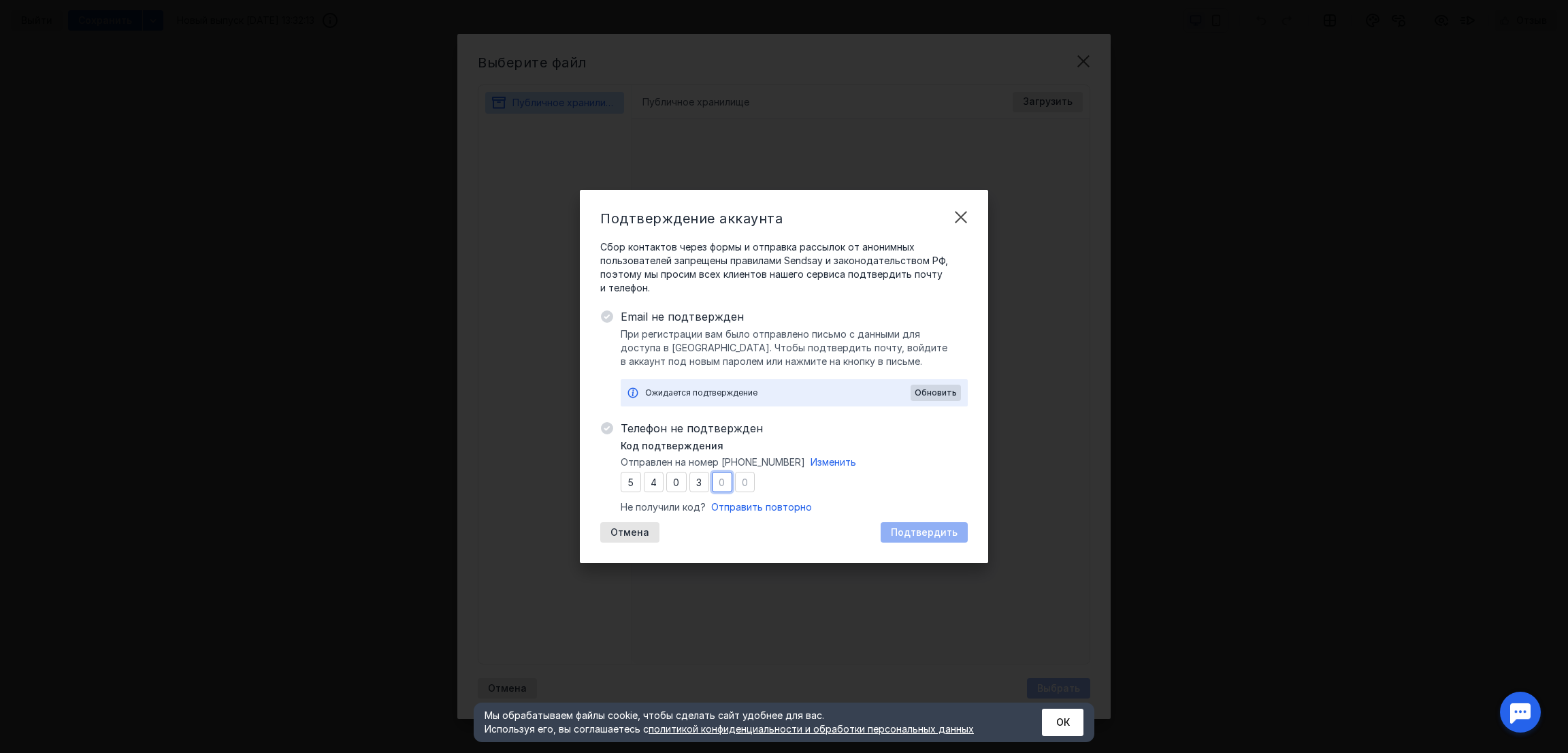
type input "9"
type input "2"
click at [931, 526] on div "Подтвердить" at bounding box center [925, 532] width 87 height 21
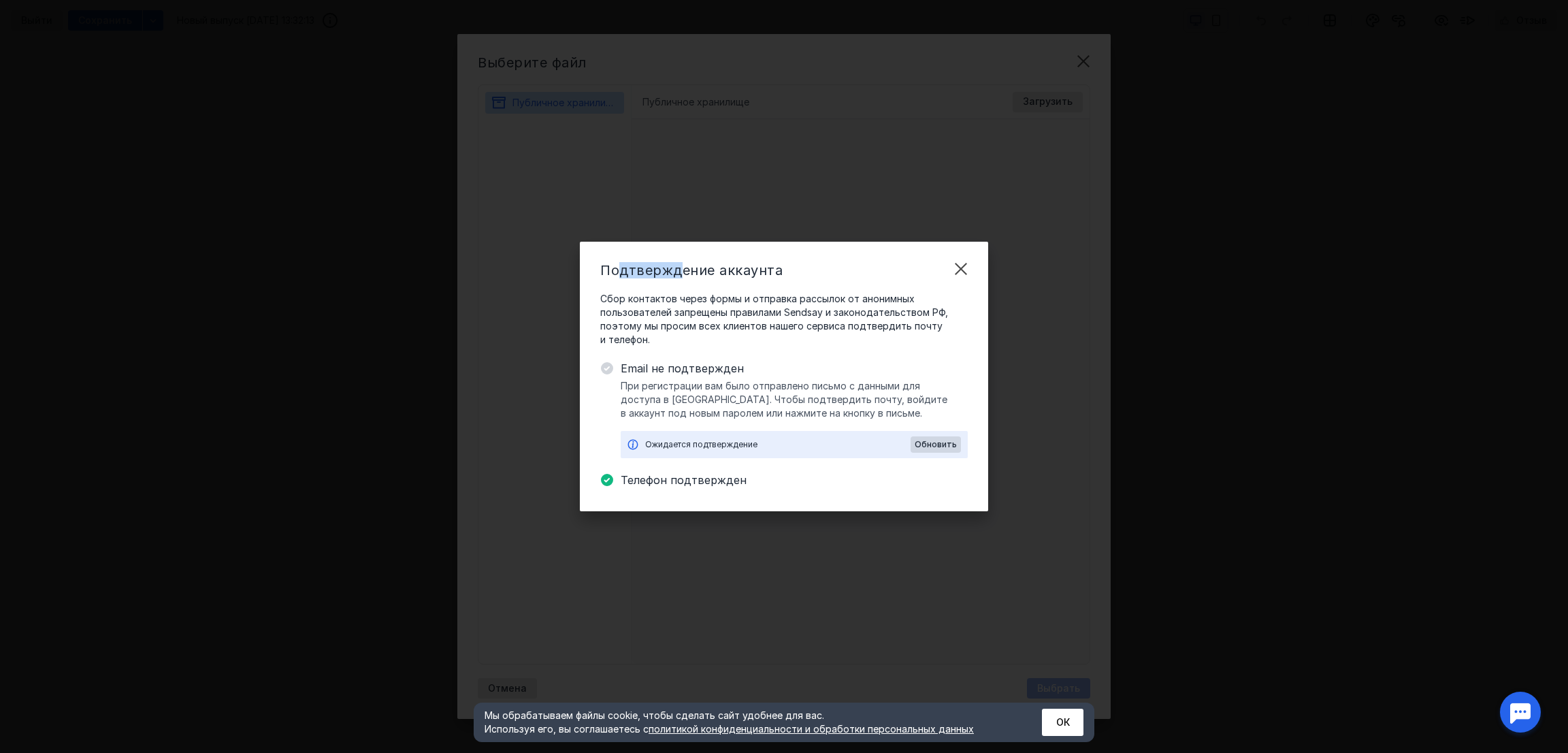
drag, startPoint x: 620, startPoint y: 277, endPoint x: 701, endPoint y: 278, distance: 81.0
click at [700, 277] on span "Подтверждение аккаунта" at bounding box center [691, 270] width 182 height 17
click at [704, 277] on span "Подтверждение аккаунта" at bounding box center [691, 270] width 182 height 17
drag, startPoint x: 679, startPoint y: 486, endPoint x: 752, endPoint y: 485, distance: 73.0
click at [752, 485] on span "Телефон подтвержден" at bounding box center [794, 479] width 347 height 17
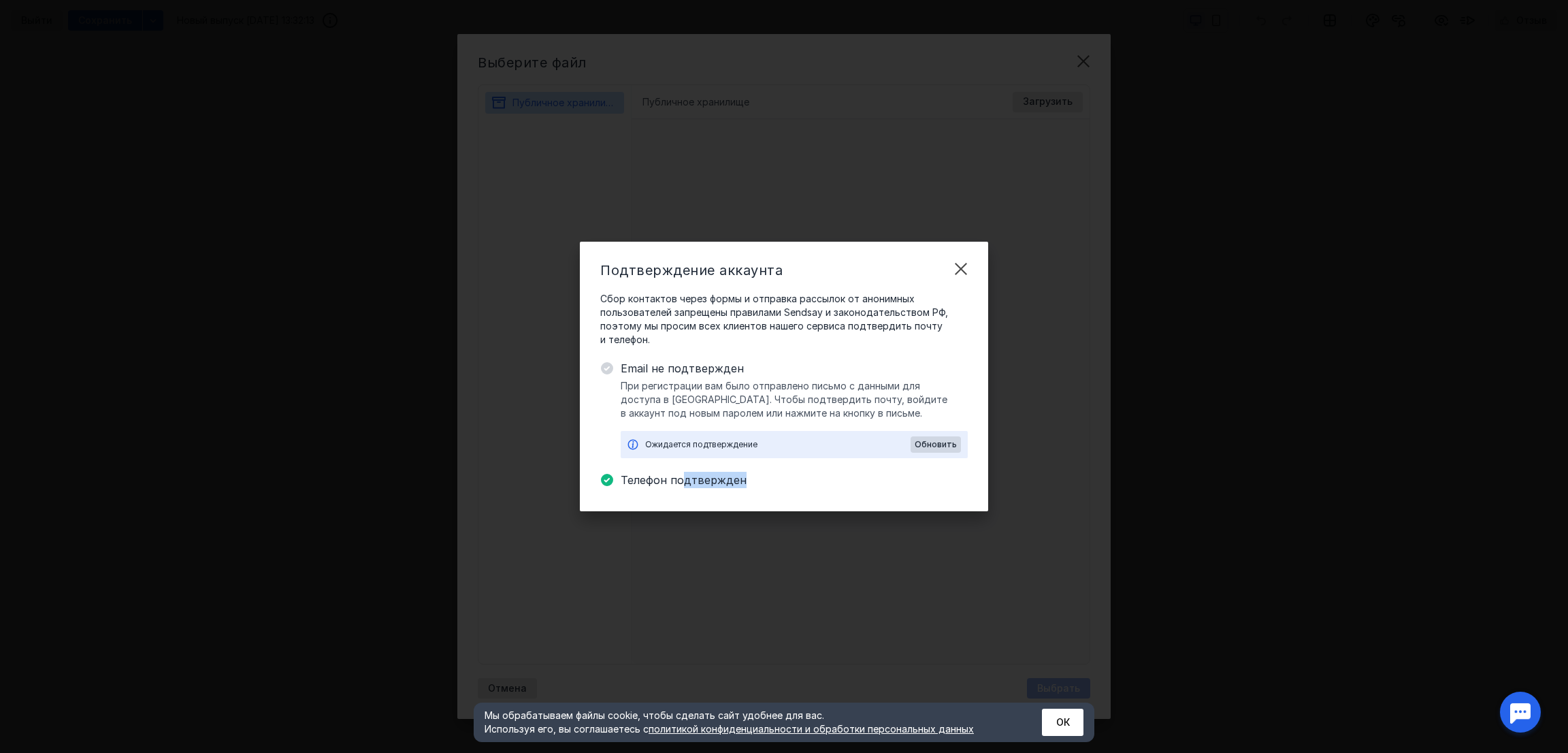
click at [752, 485] on span "Телефон подтвержден" at bounding box center [794, 479] width 347 height 17
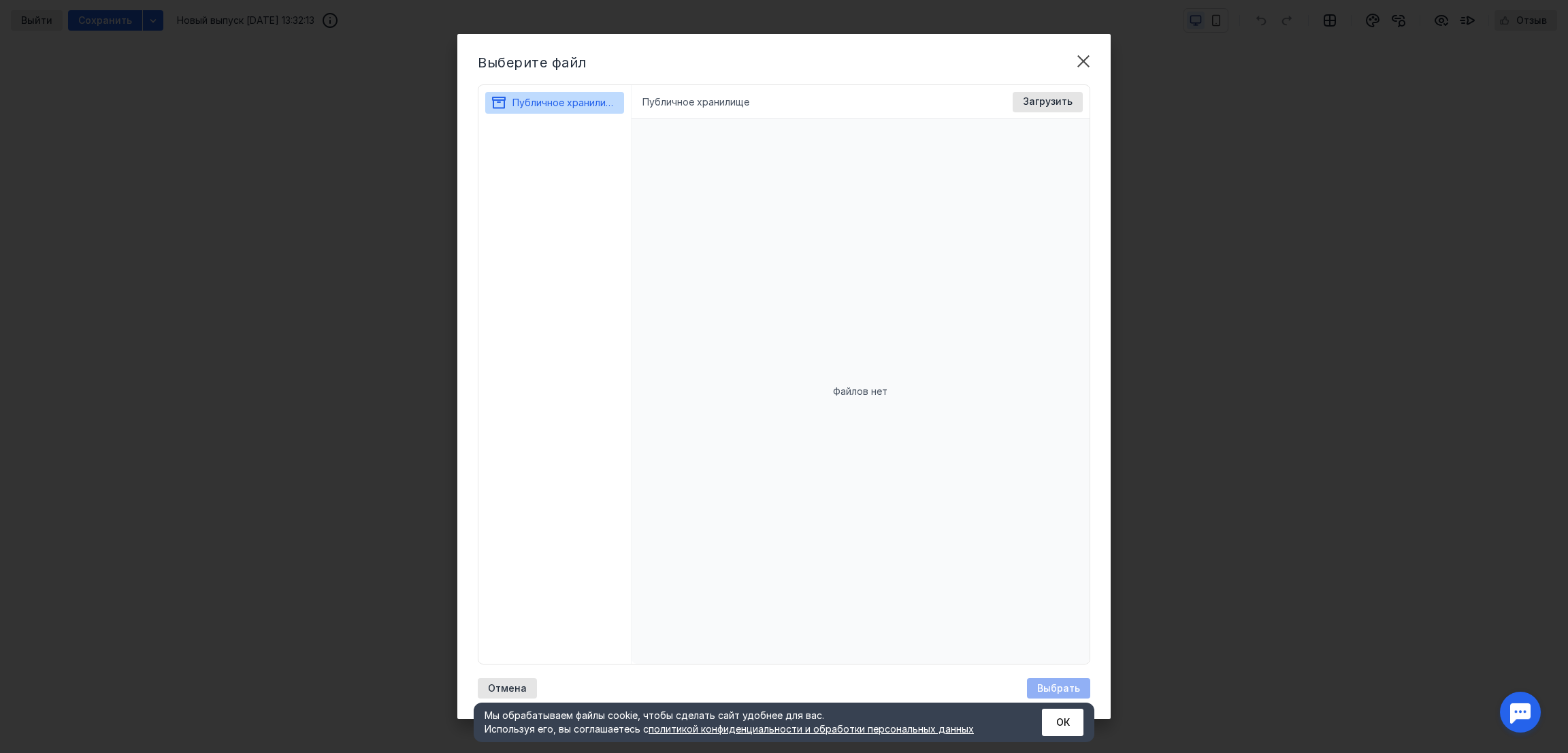
click at [865, 375] on div "Файлов нет" at bounding box center [861, 391] width 459 height 545
click at [1055, 97] on span "Загрузить" at bounding box center [1048, 102] width 50 height 12
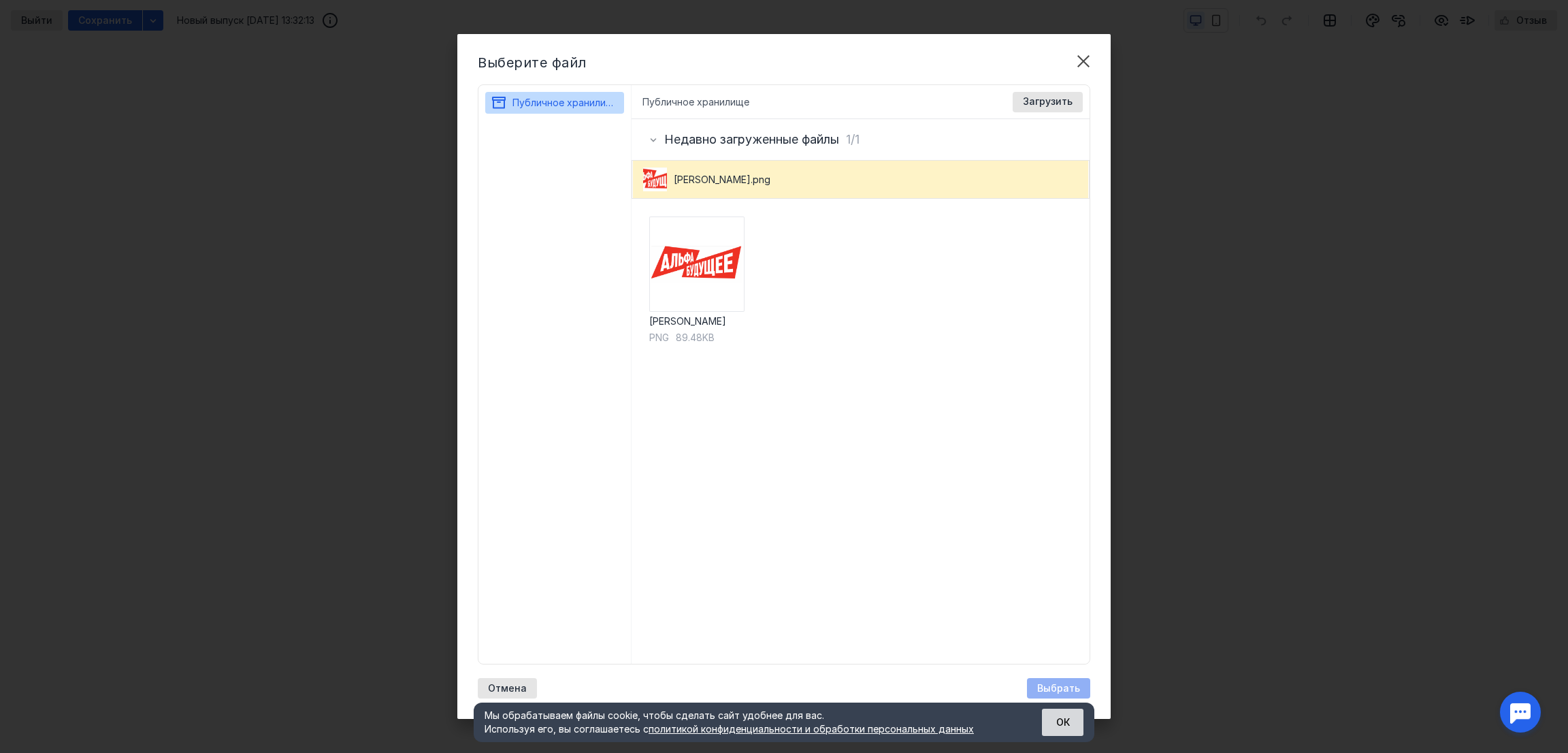
click at [1067, 728] on button "ОК" at bounding box center [1063, 721] width 42 height 27
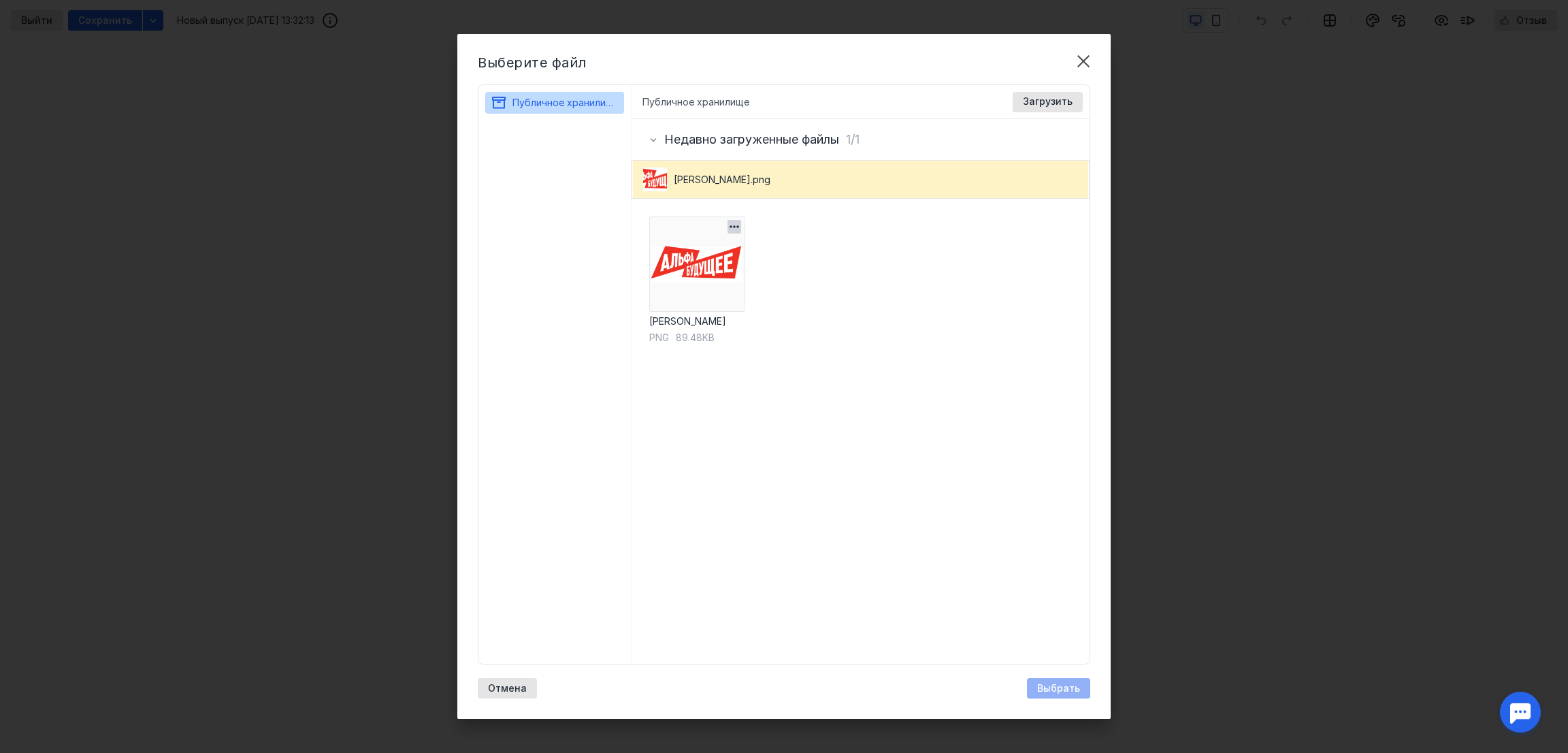
click at [693, 267] on img at bounding box center [696, 264] width 96 height 96
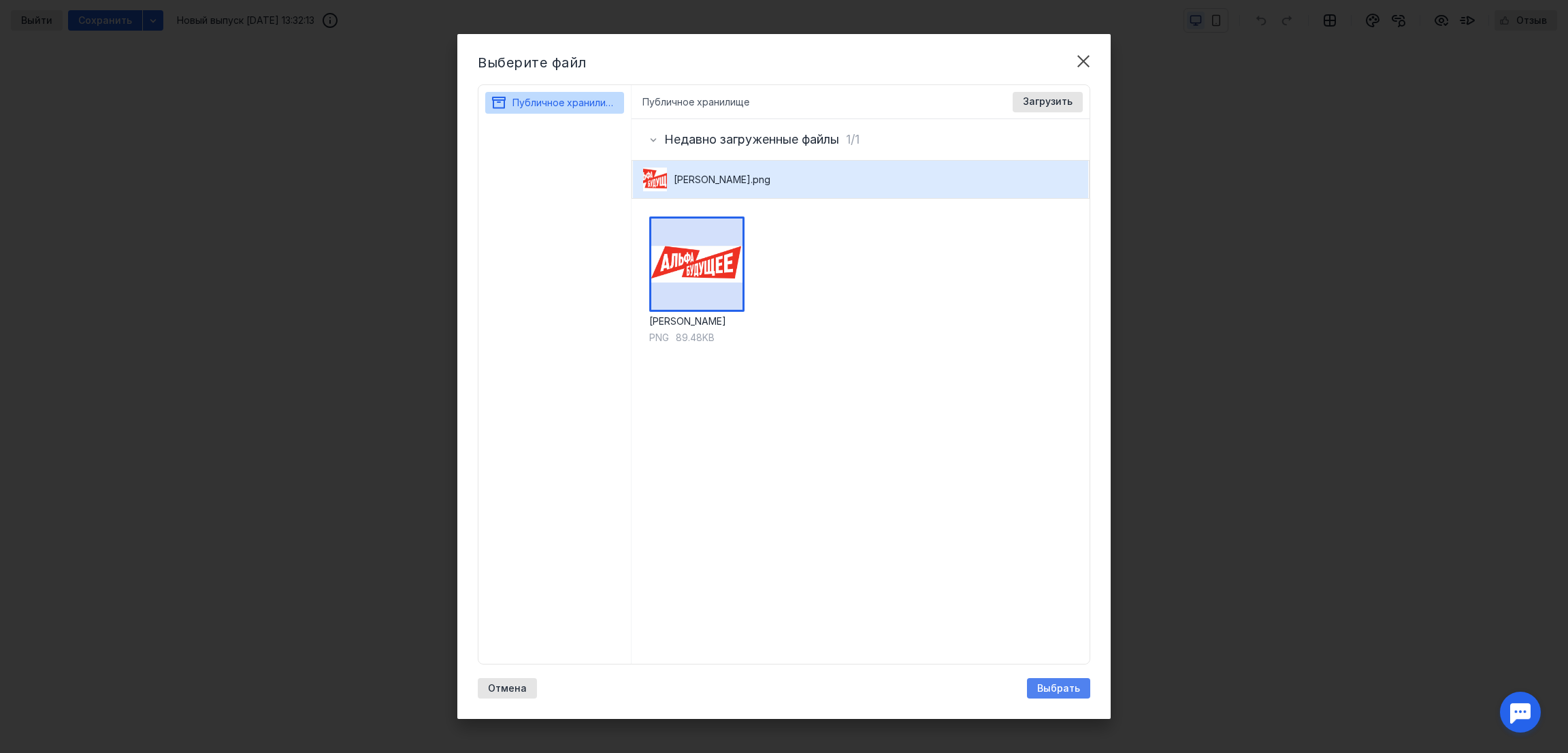
click at [1071, 683] on span "Выбрать" at bounding box center [1059, 688] width 43 height 12
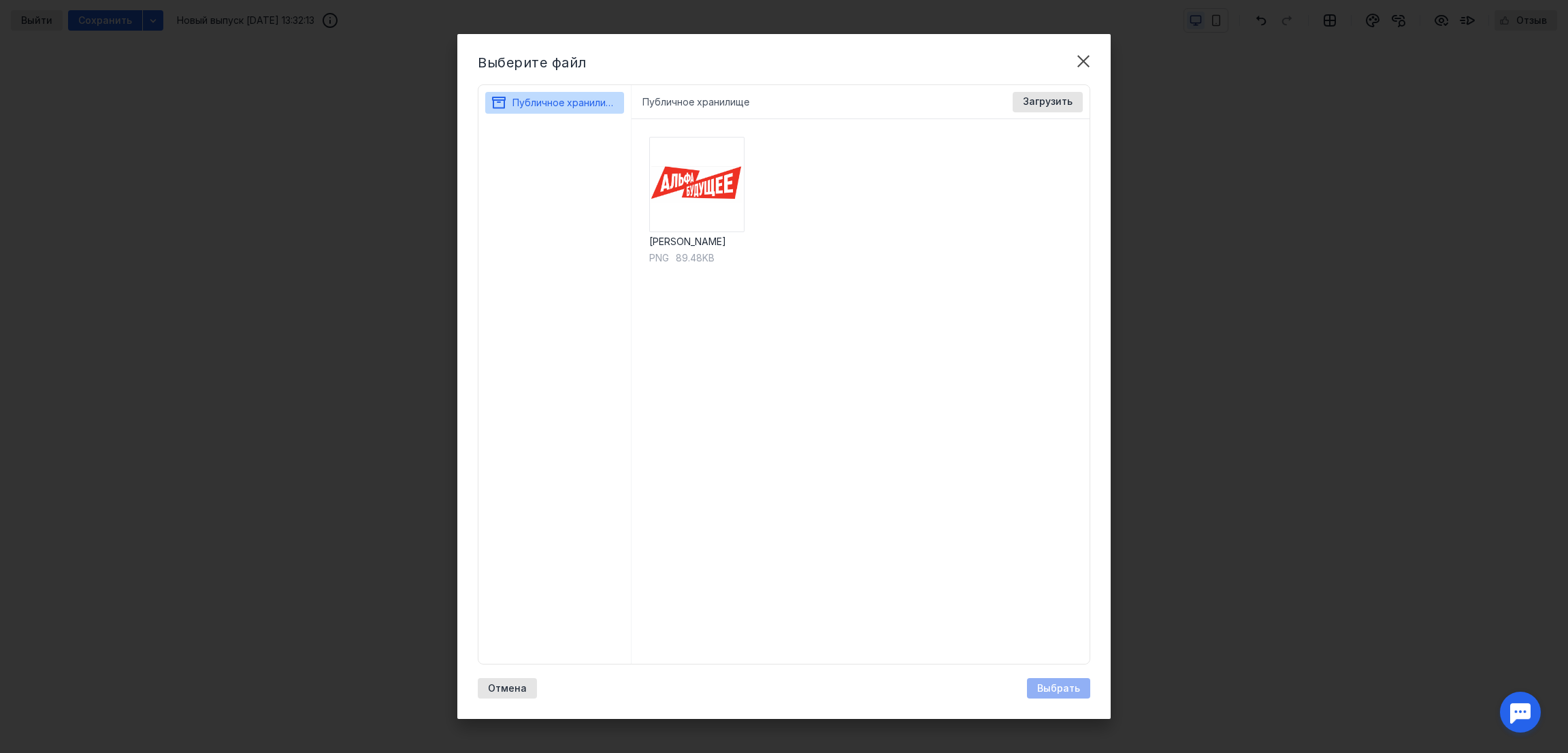
click at [644, 193] on div "Лого Альфа Будущее png 89.48KB" at bounding box center [861, 391] width 459 height 545
click at [707, 190] on img at bounding box center [696, 184] width 96 height 96
click at [646, 193] on div "Лого Альфа Будущее png 89.48KB" at bounding box center [861, 391] width 459 height 545
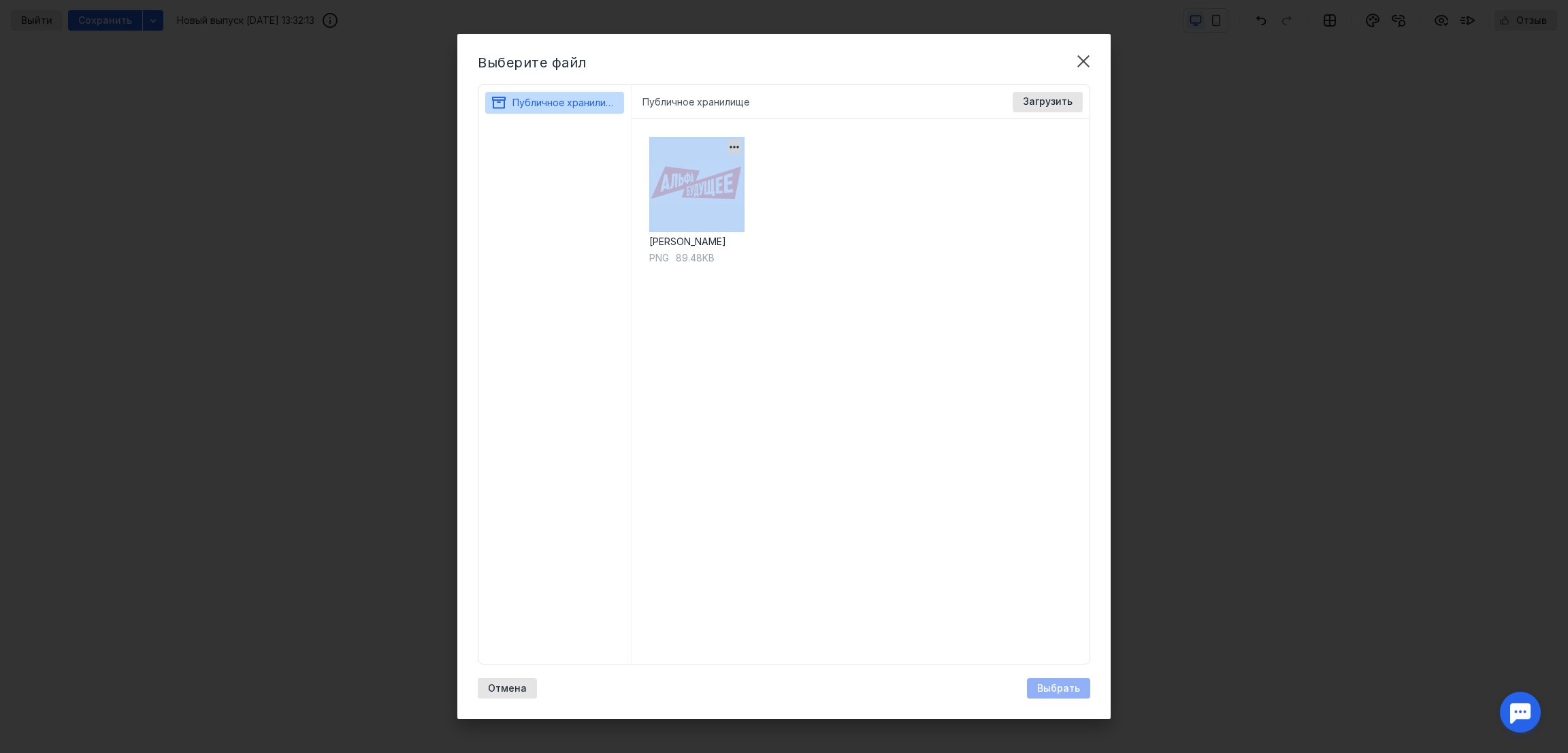
click at [669, 192] on img at bounding box center [696, 184] width 96 height 96
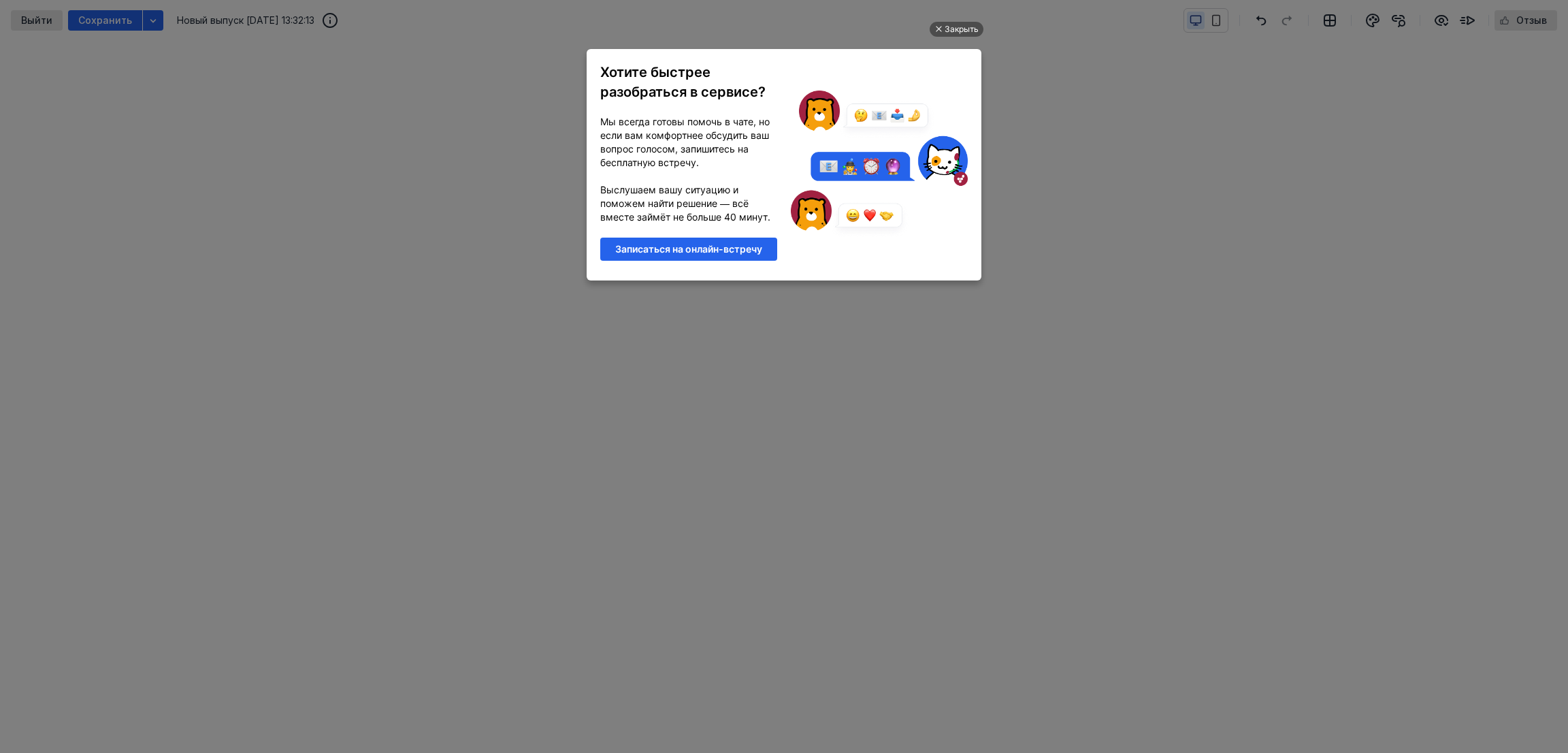
click at [1184, 212] on ul "Закрыть Хотите быстрее разобраться в сервисе? Мы всегда готовы помочь в чате, н…" at bounding box center [784, 378] width 1568 height 753
